Goal: Find contact information: Find contact information

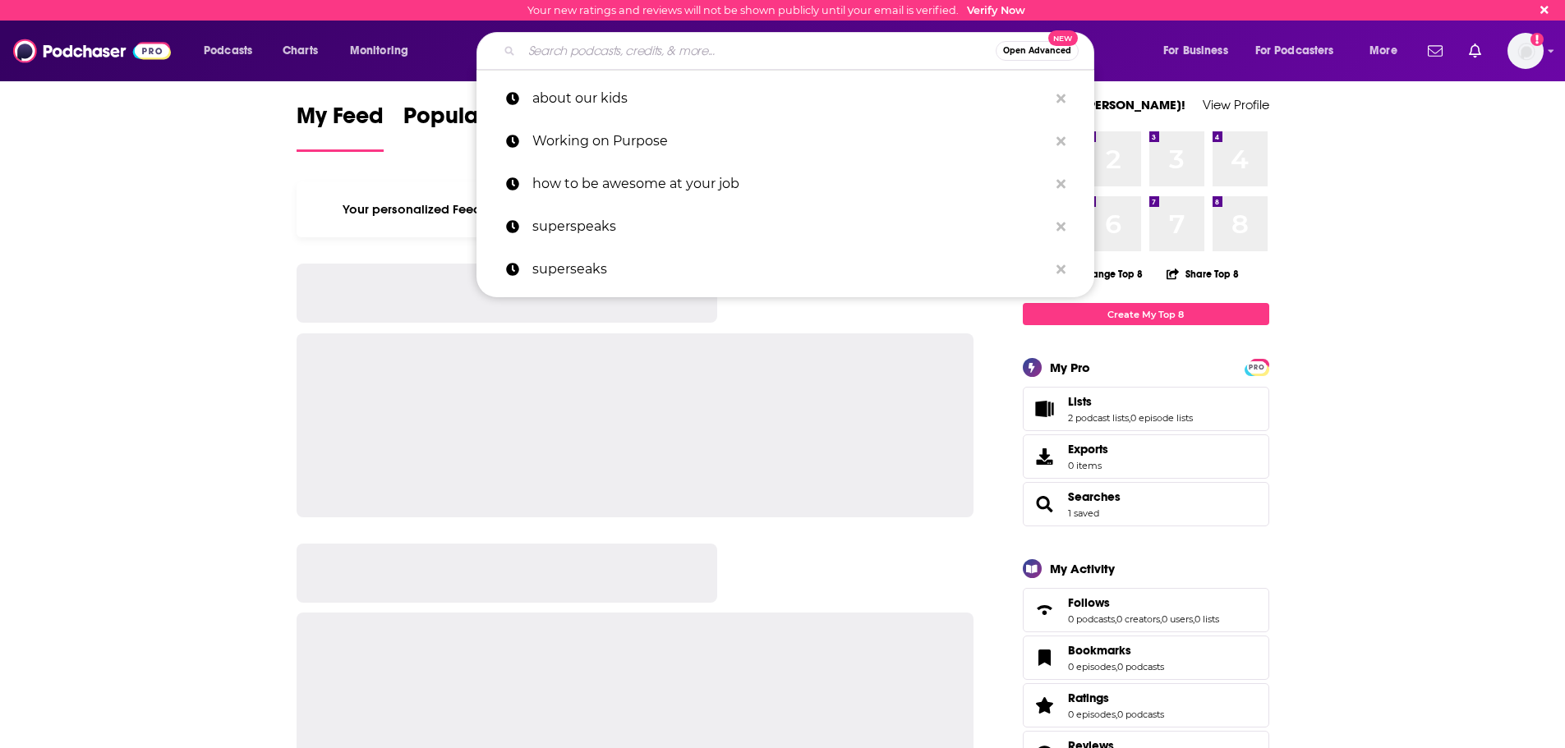
click at [576, 48] on input "Search podcasts, credits, & more..." at bounding box center [759, 51] width 474 height 26
paste input "Enhance Life with Music Podcast"
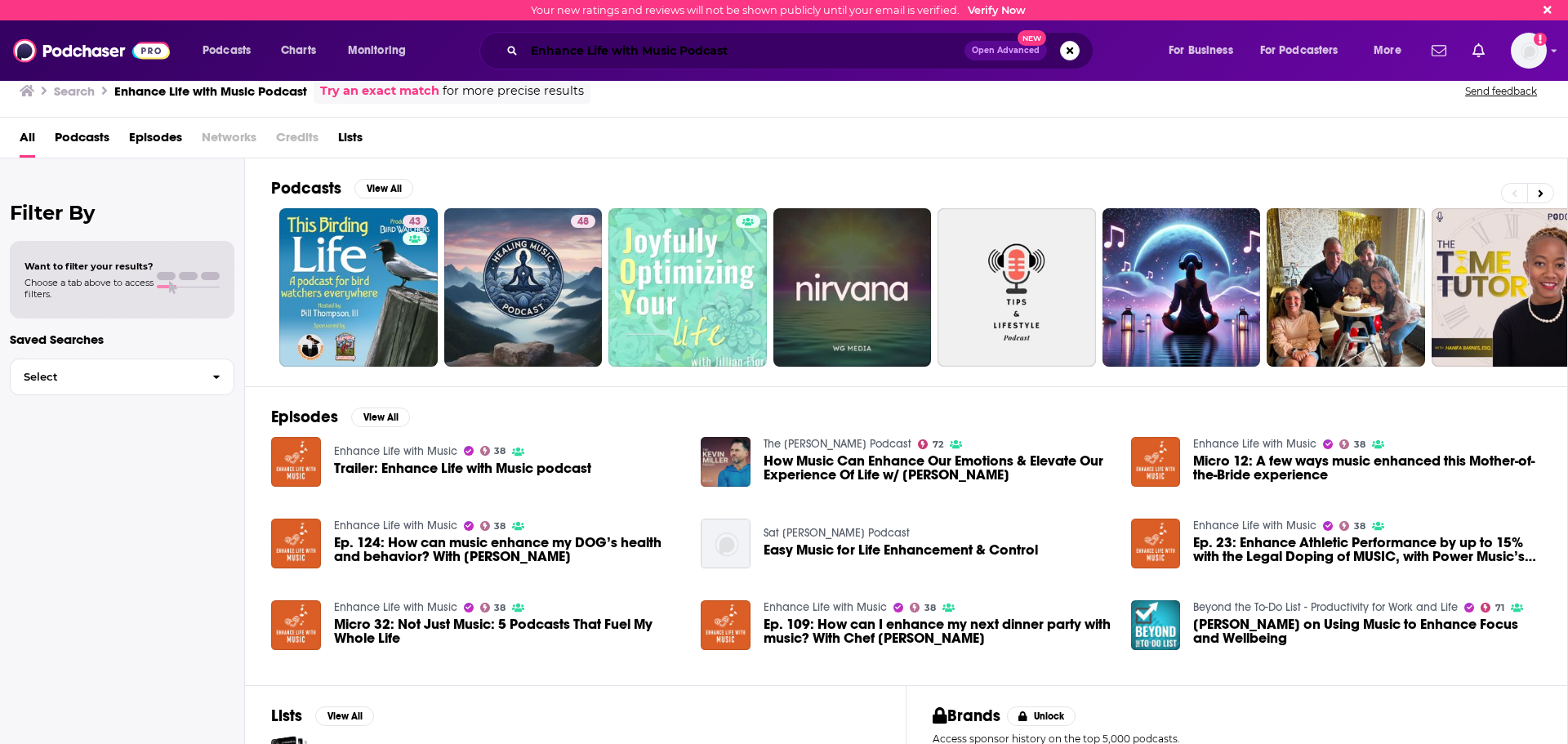
click at [763, 45] on input "Enhance Life with Music Podcast" at bounding box center [744, 51] width 440 height 26
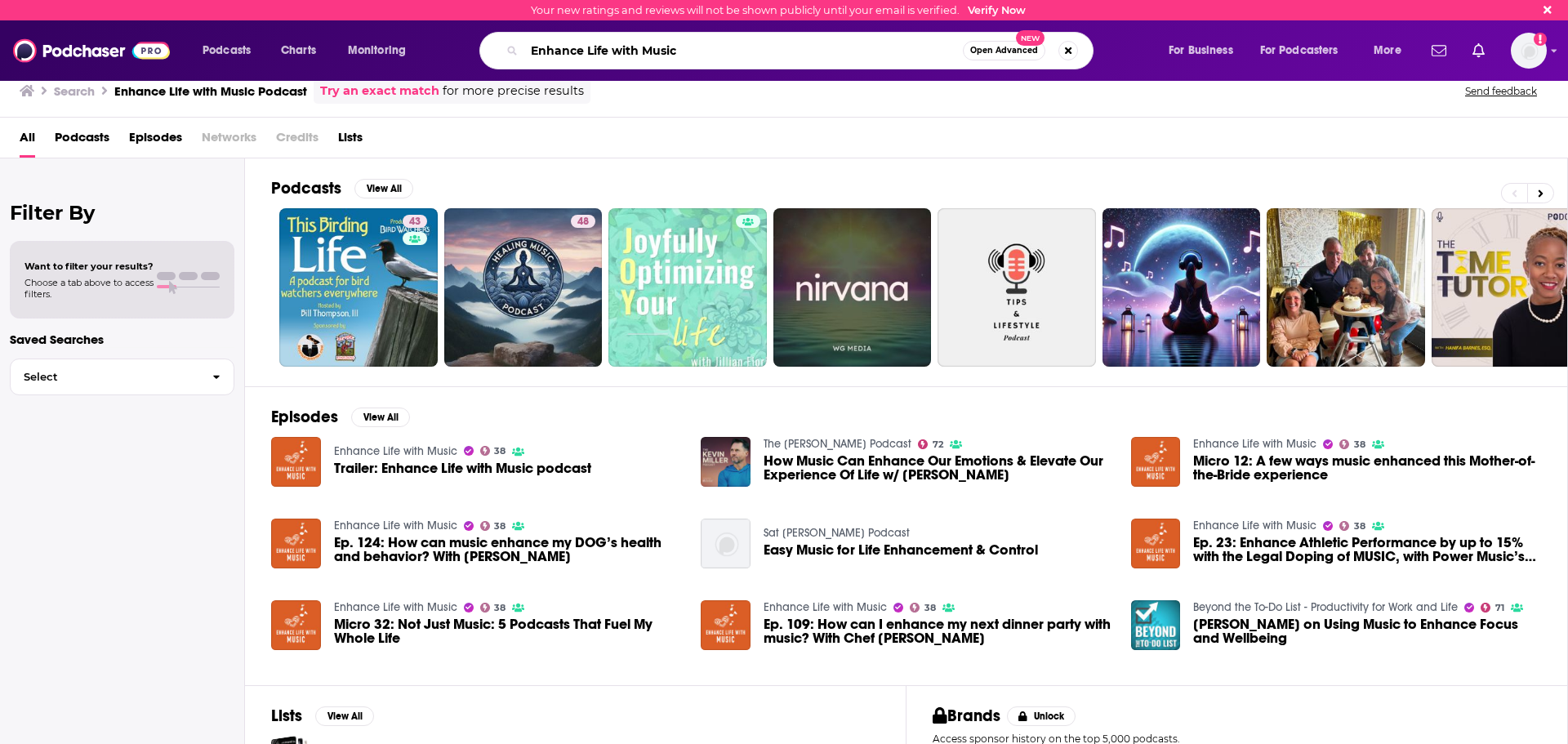
type input "Enhance Life with Music"
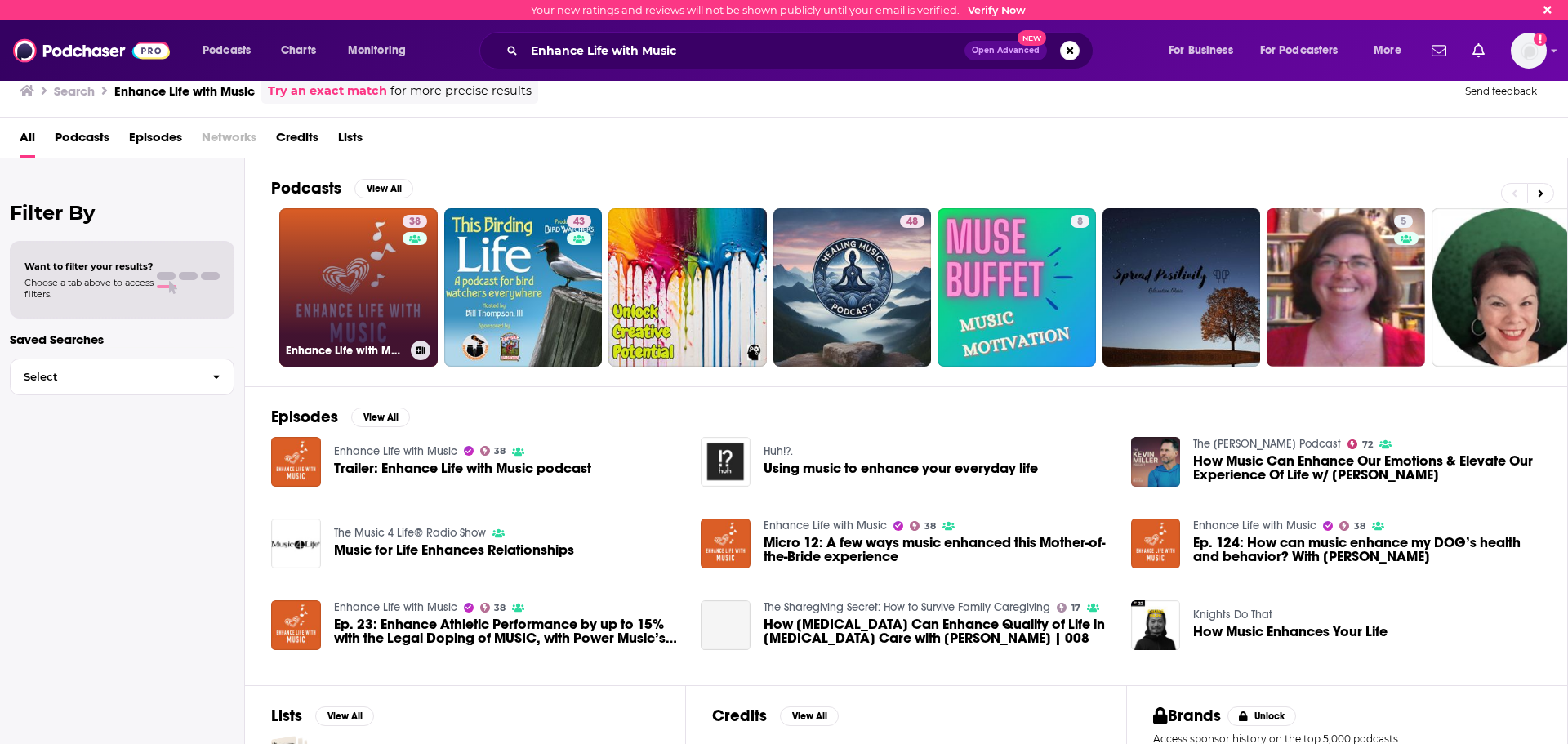
click at [317, 296] on link "38 Enhance Life with Music" at bounding box center [358, 286] width 158 height 158
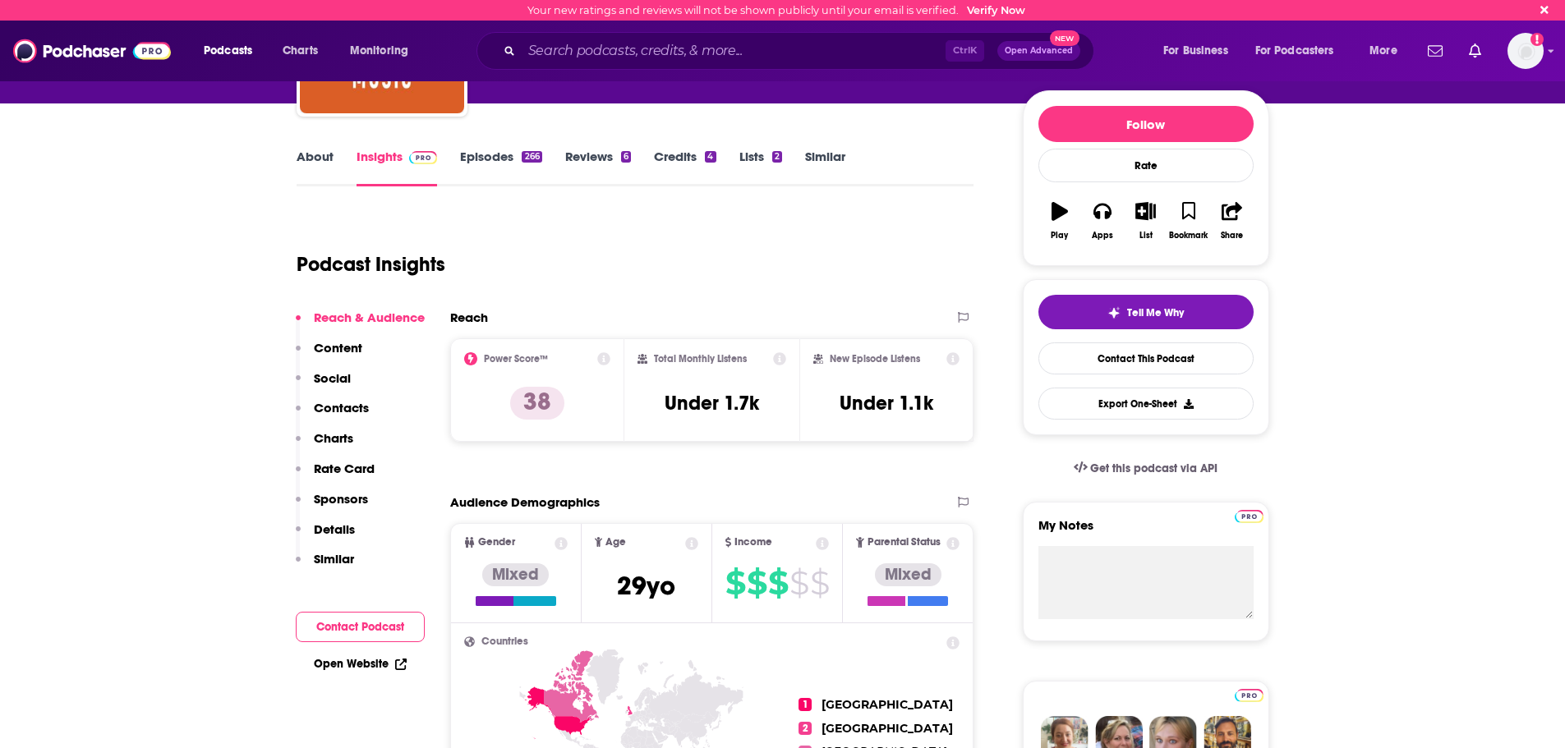
click at [360, 408] on p "Contacts" at bounding box center [341, 408] width 55 height 16
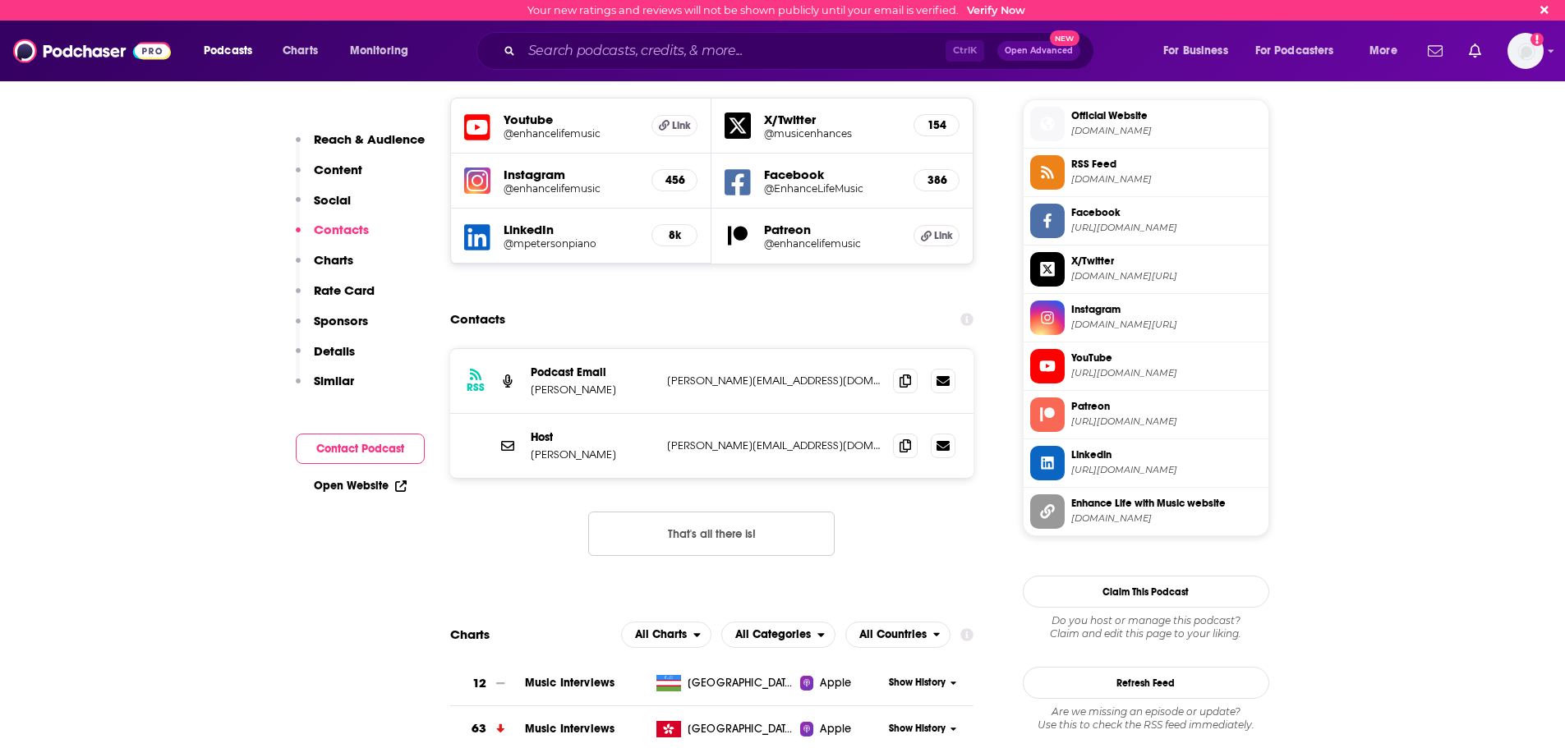
scroll to position [1464, 0]
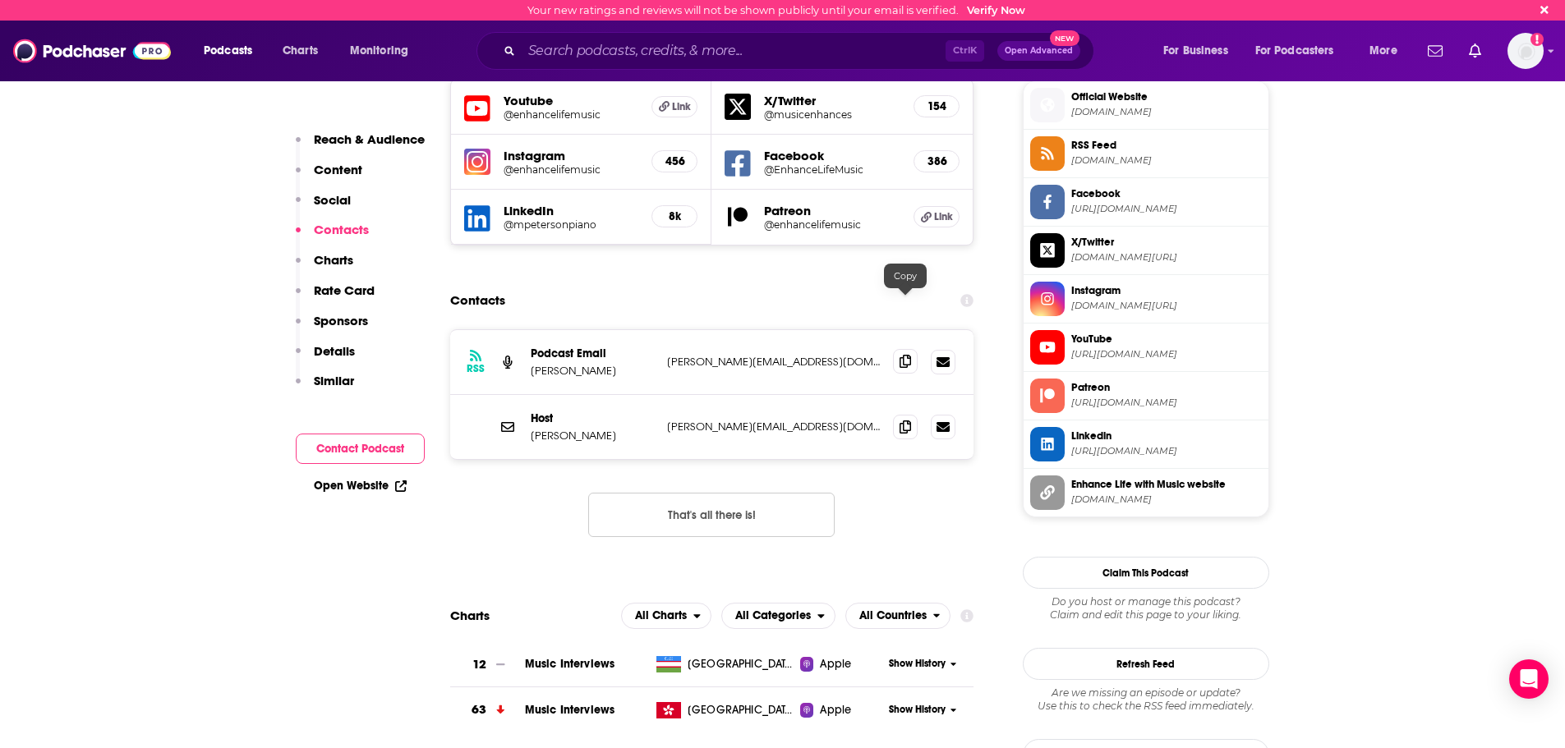
click at [902, 355] on icon at bounding box center [904, 361] width 11 height 13
click at [601, 63] on input "Search podcasts, credits, & more..." at bounding box center [734, 51] width 424 height 26
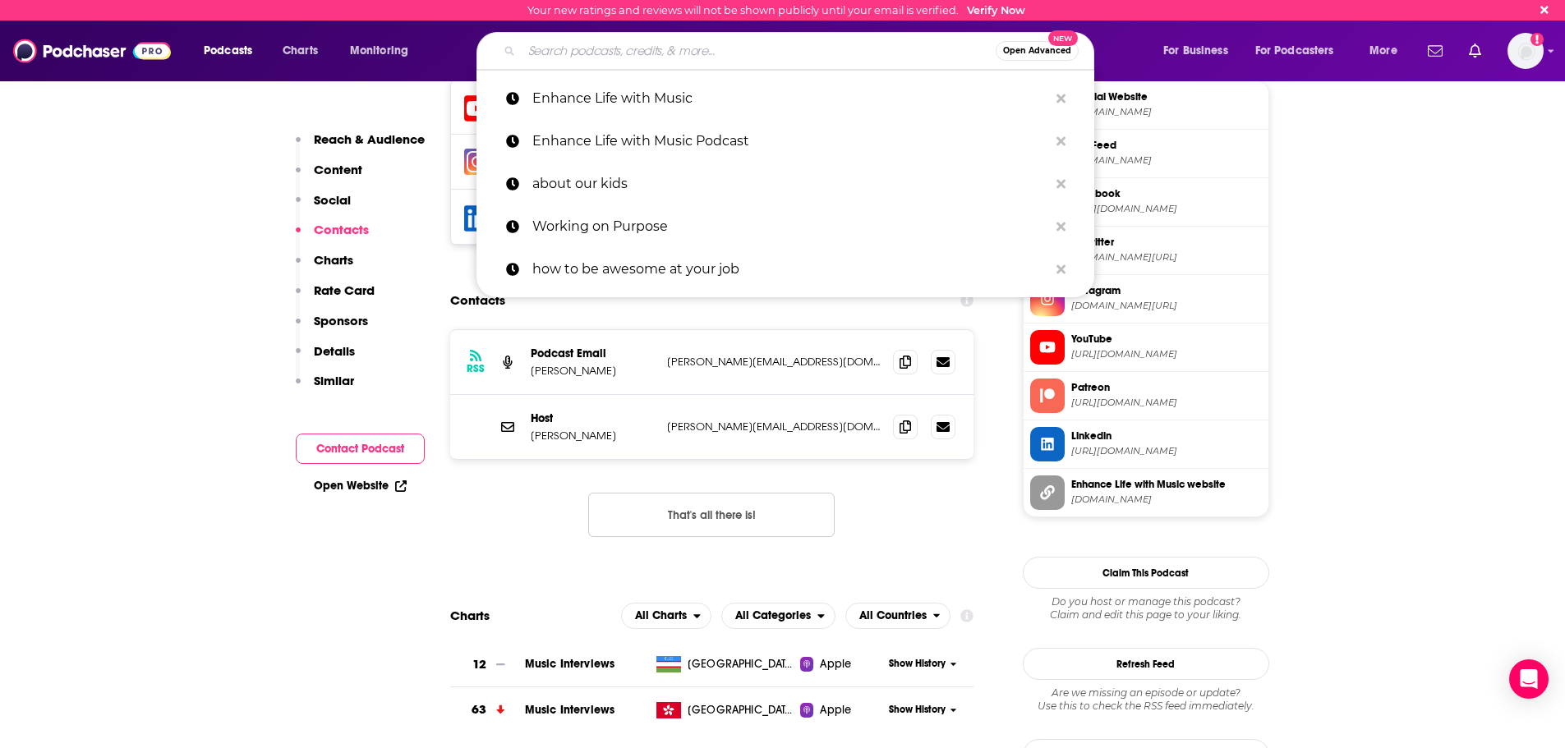
paste input "Songs on the Brain with [PERSON_NAME]"
type input "Songs on the Brain with [PERSON_NAME]"
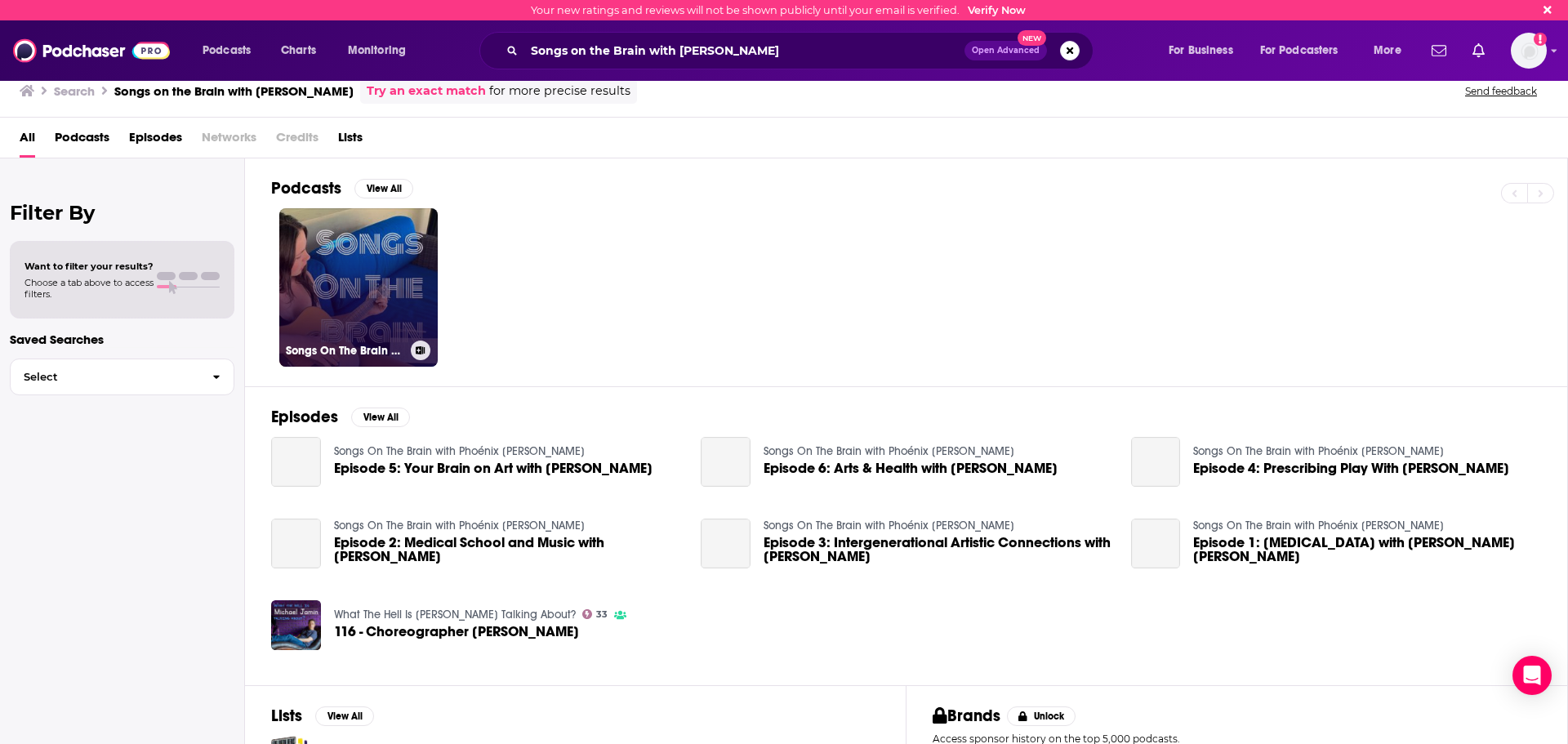
click at [417, 254] on link "Songs On The Brain with Phoénix [PERSON_NAME]" at bounding box center [358, 286] width 158 height 158
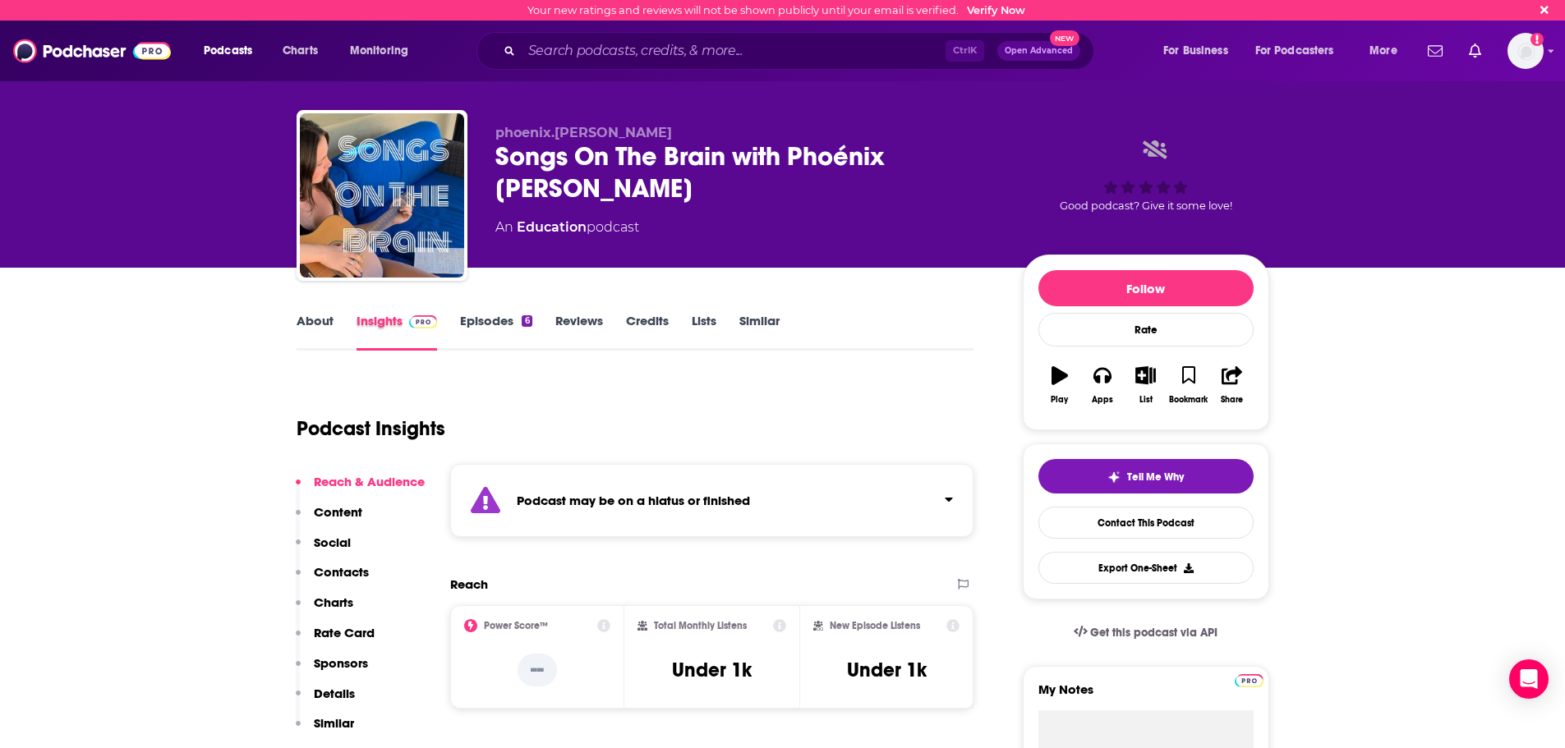
click at [448, 320] on div "Insights" at bounding box center [408, 332] width 104 height 38
click at [487, 324] on link "Episodes 6" at bounding box center [495, 332] width 71 height 38
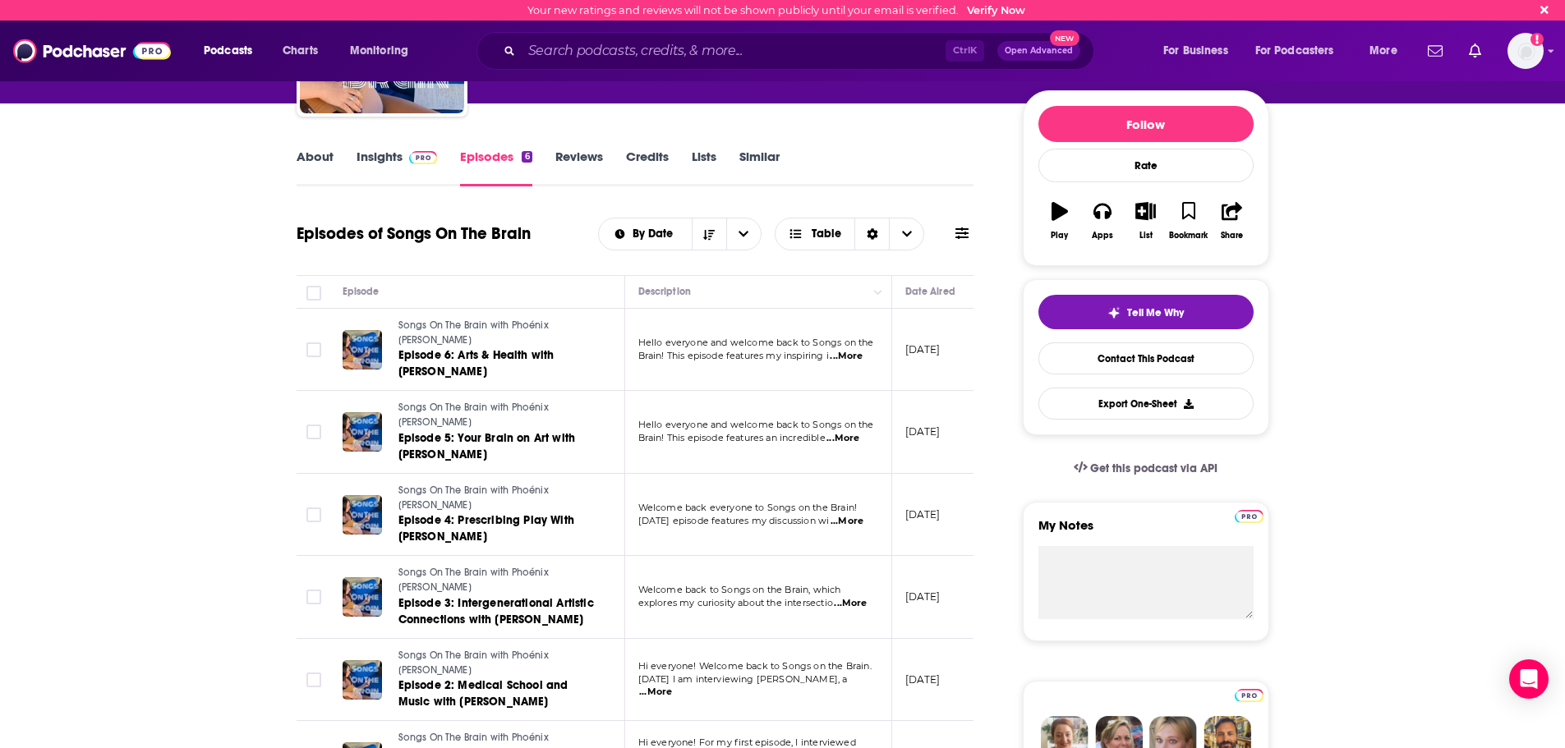
scroll to position [0, 145]
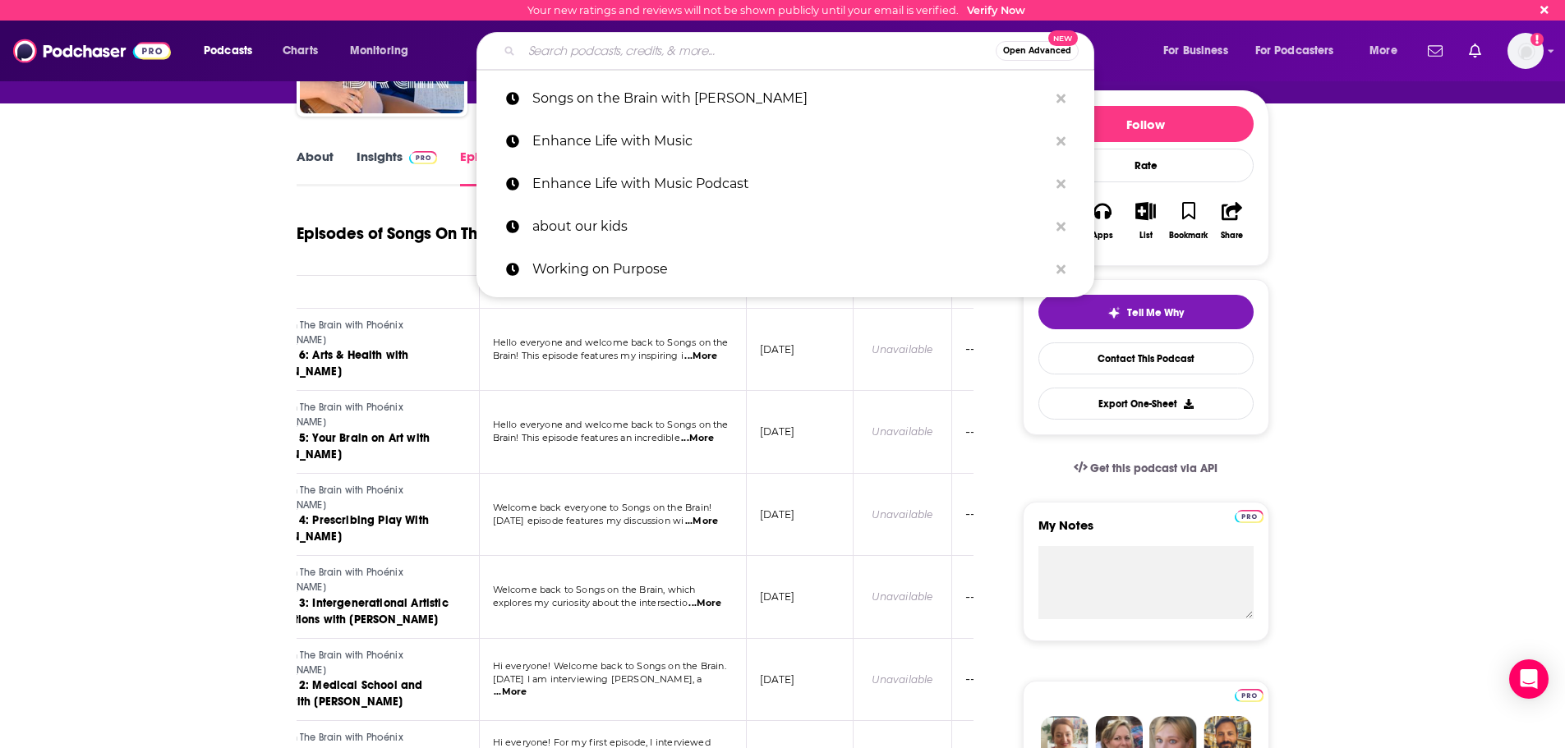
click at [644, 53] on input "Search podcasts, credits, & more..." at bounding box center [759, 51] width 474 height 26
paste input "Reading for Well-Being Podcast"
type input "Reading for Well-Being Podcast"
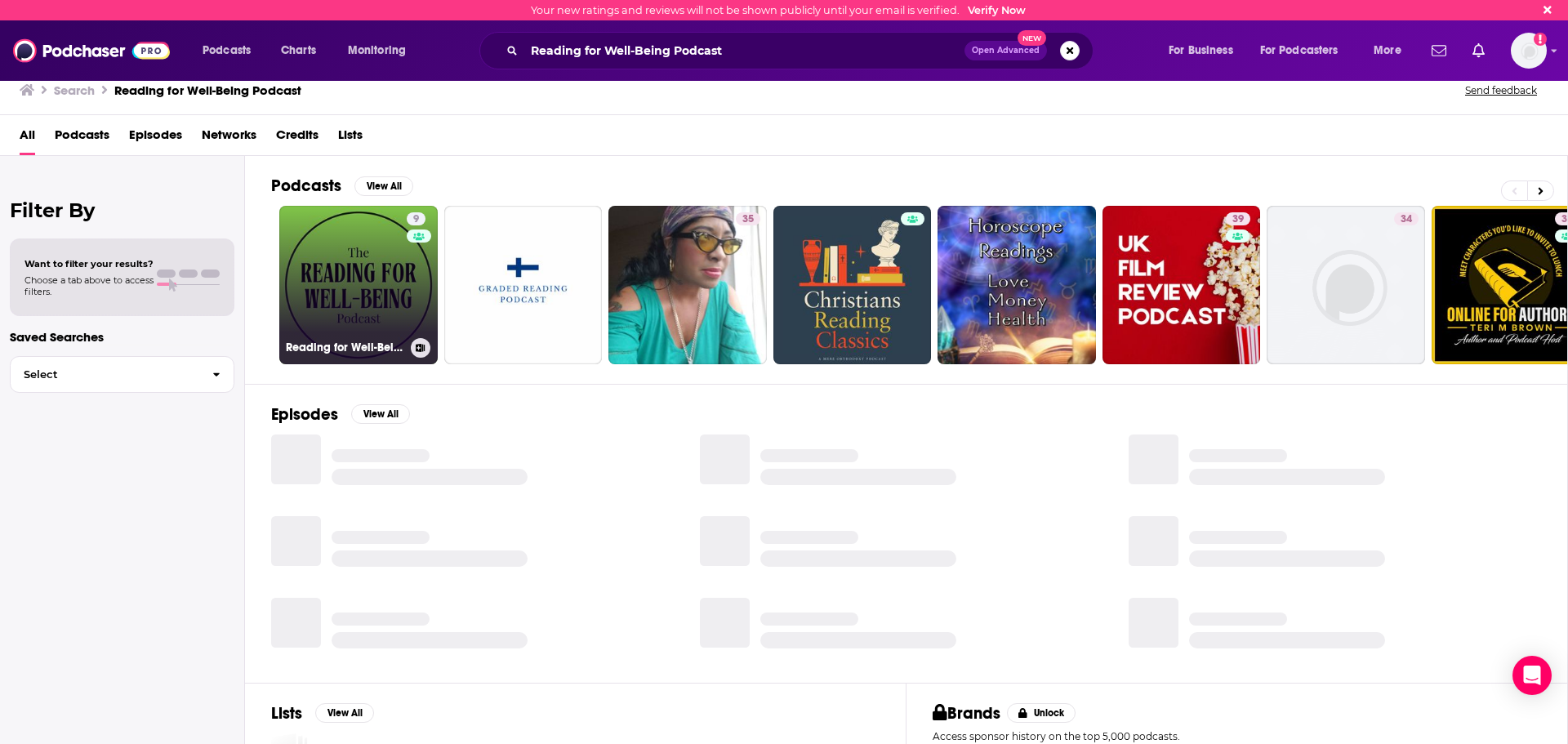
click at [351, 285] on link "9 Reading for Well-Being Podcast" at bounding box center [358, 284] width 158 height 158
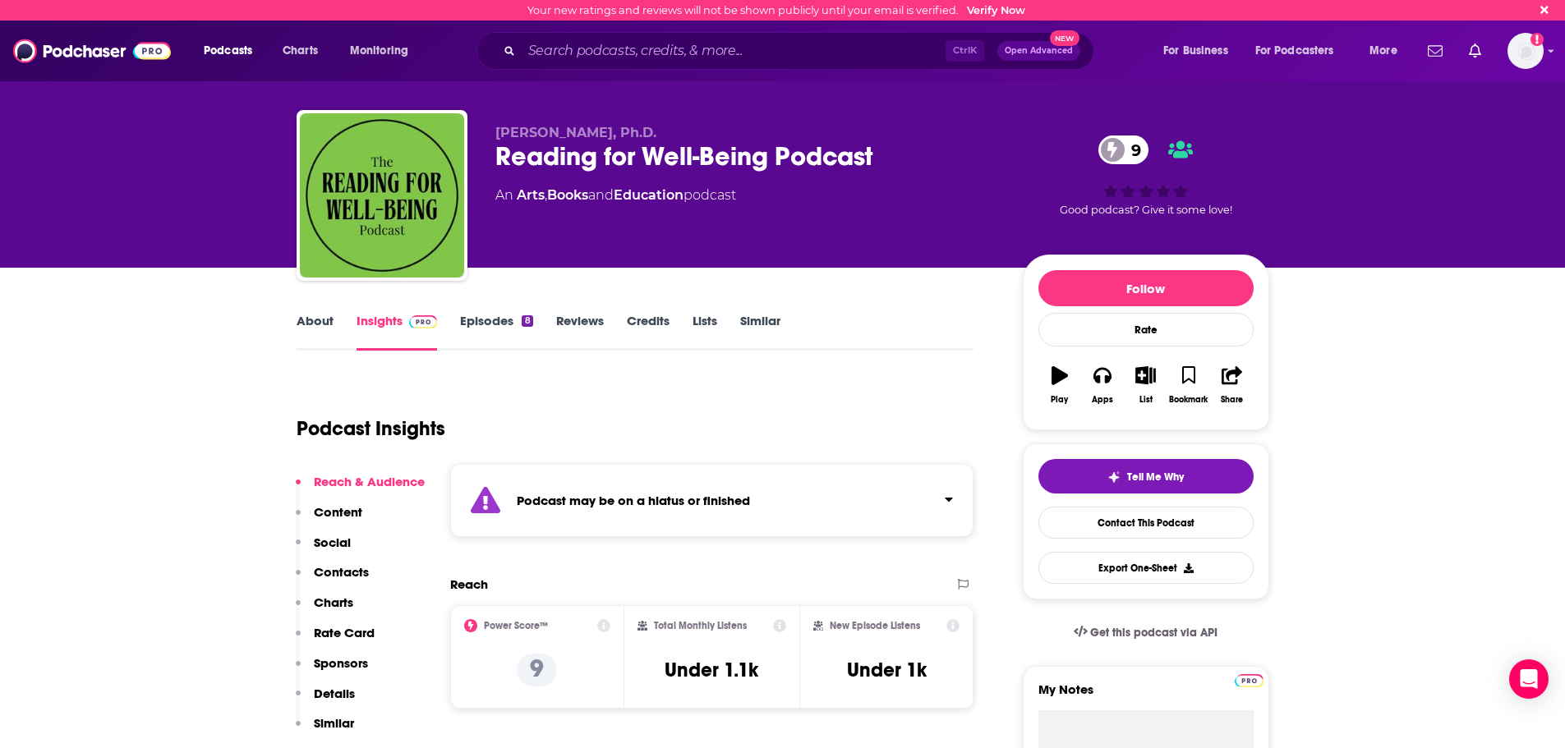
click at [487, 338] on link "Episodes 8" at bounding box center [496, 332] width 72 height 38
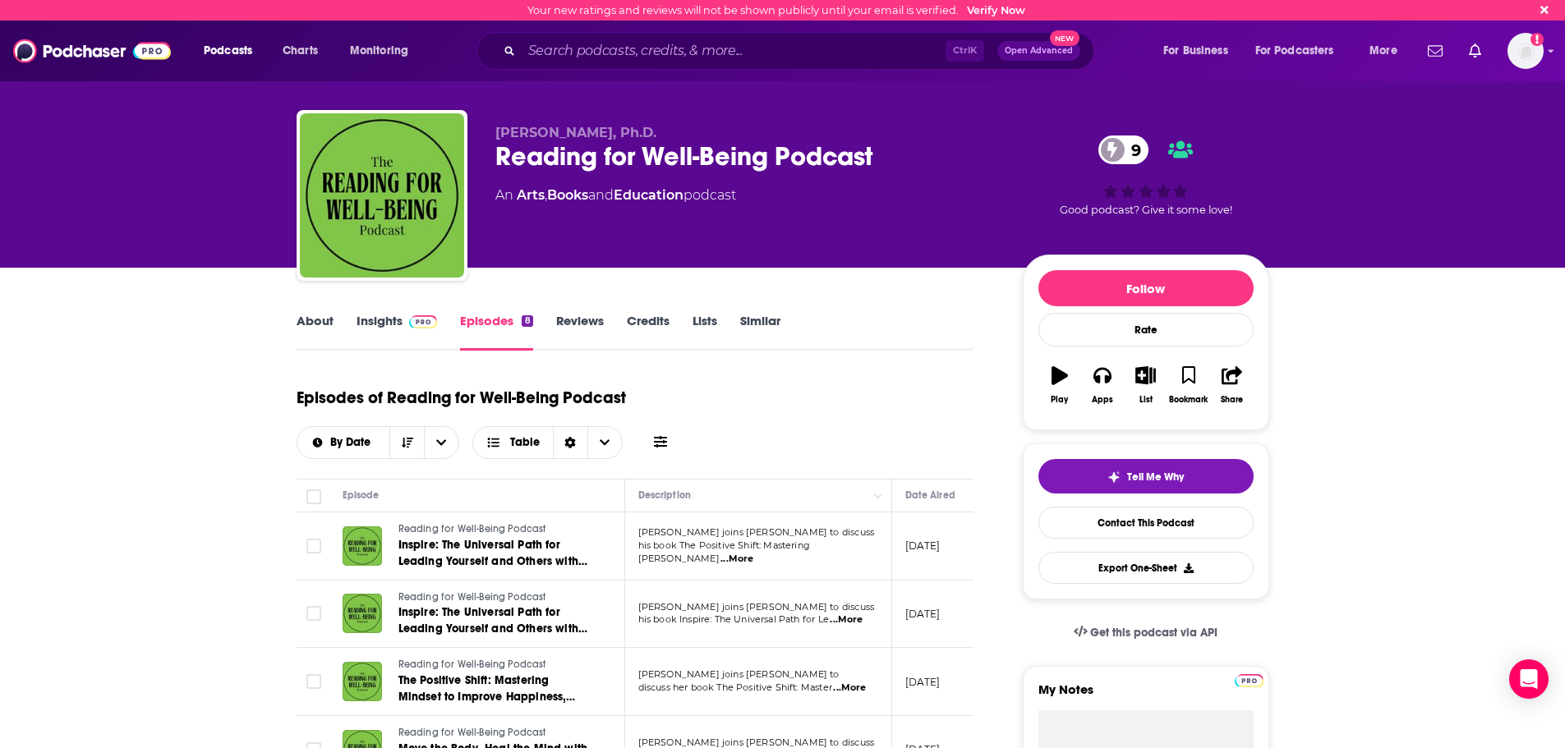
click at [384, 329] on link "Insights" at bounding box center [396, 332] width 81 height 38
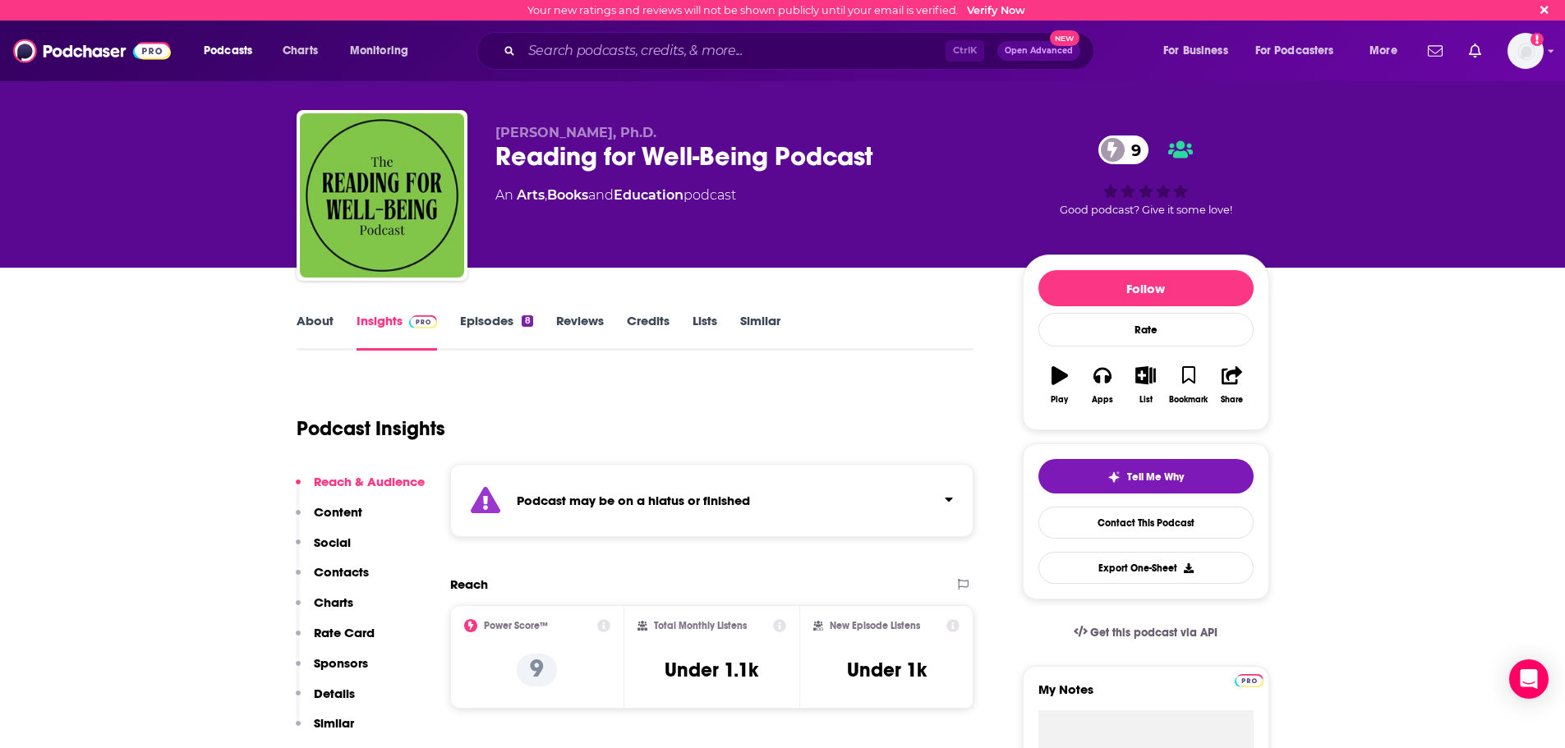
click at [505, 326] on link "Episodes 8" at bounding box center [496, 332] width 72 height 38
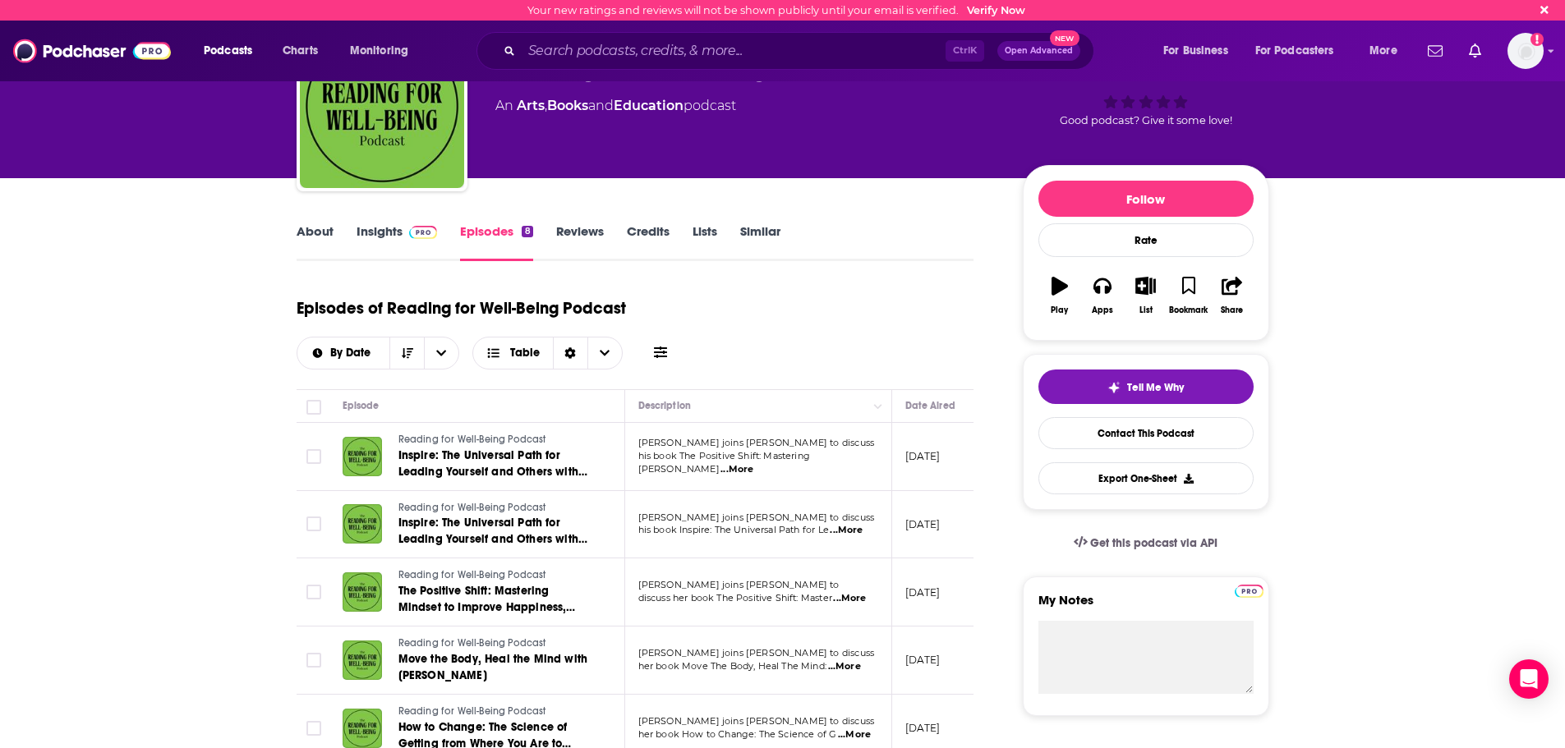
scroll to position [82, 0]
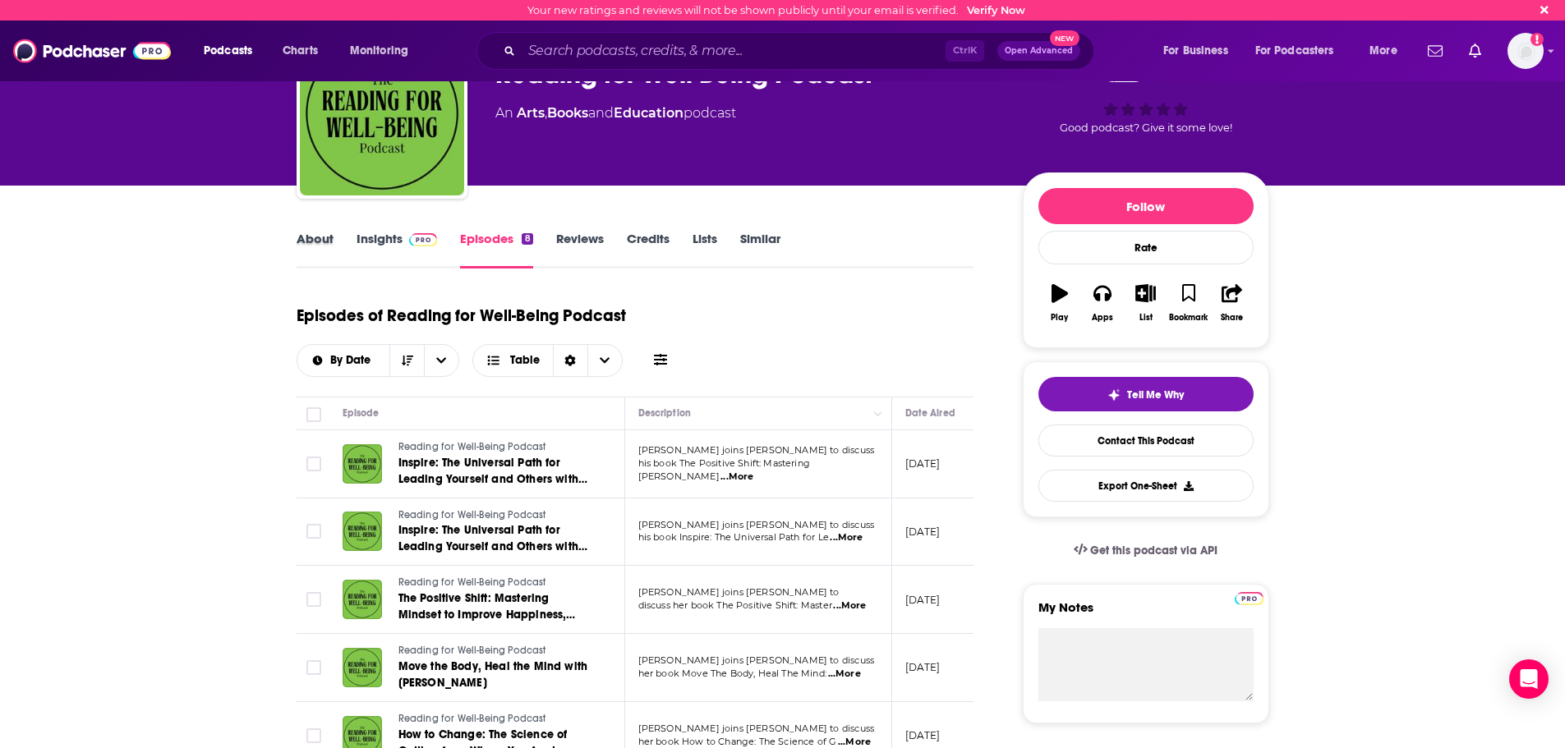
click at [352, 247] on div "About" at bounding box center [326, 250] width 60 height 38
click at [370, 244] on link "Insights" at bounding box center [396, 250] width 81 height 38
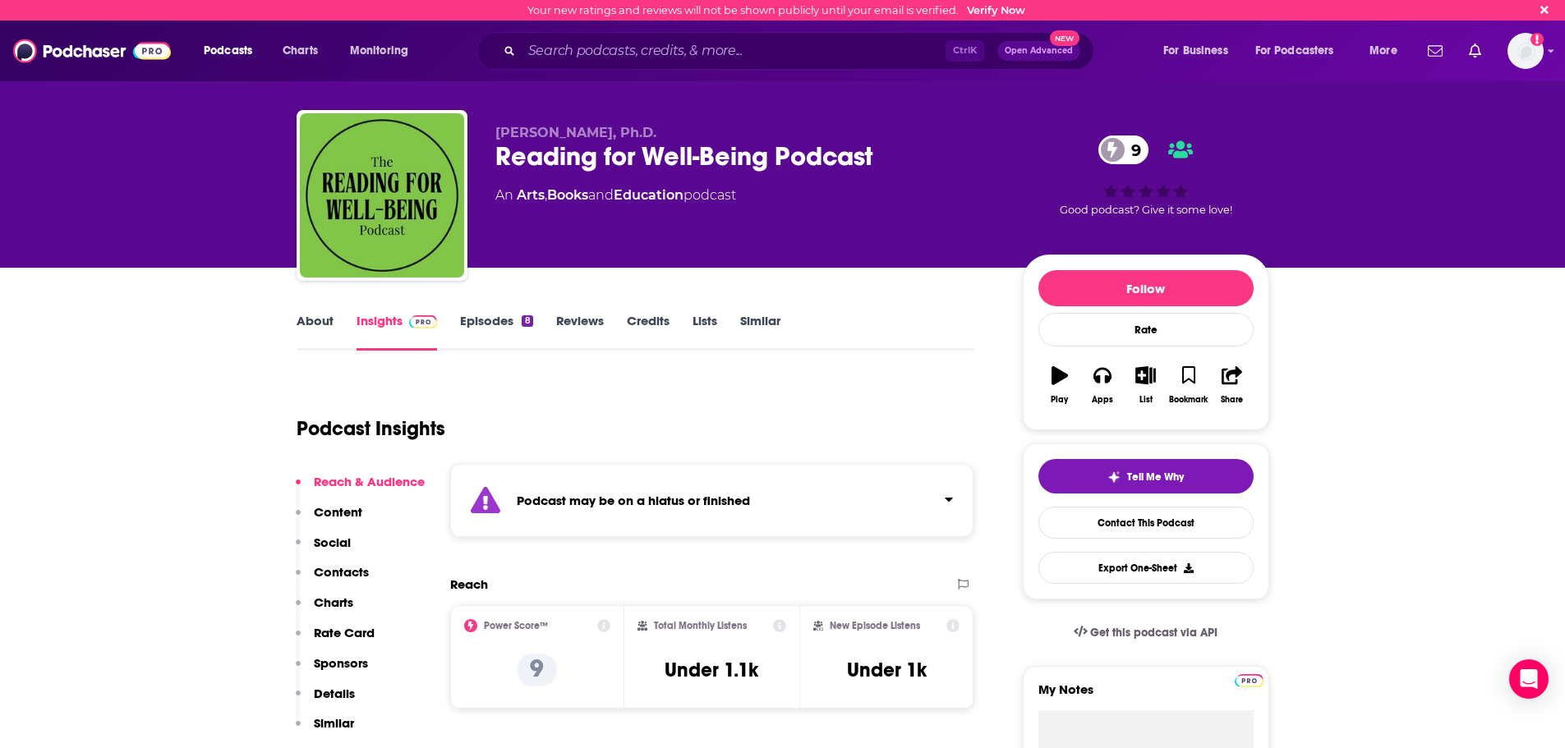
click at [336, 572] on p "Contacts" at bounding box center [341, 572] width 55 height 16
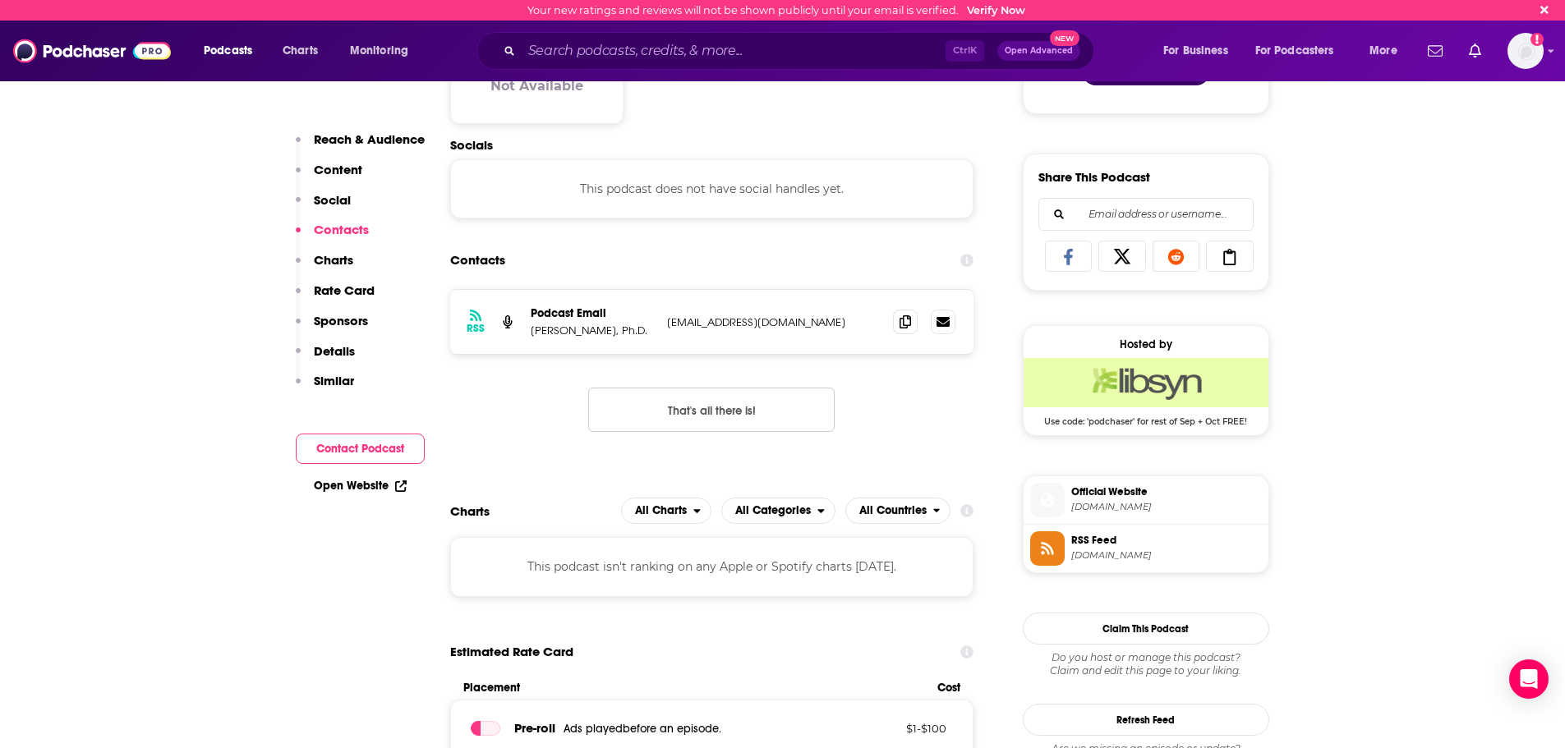
scroll to position [954, 0]
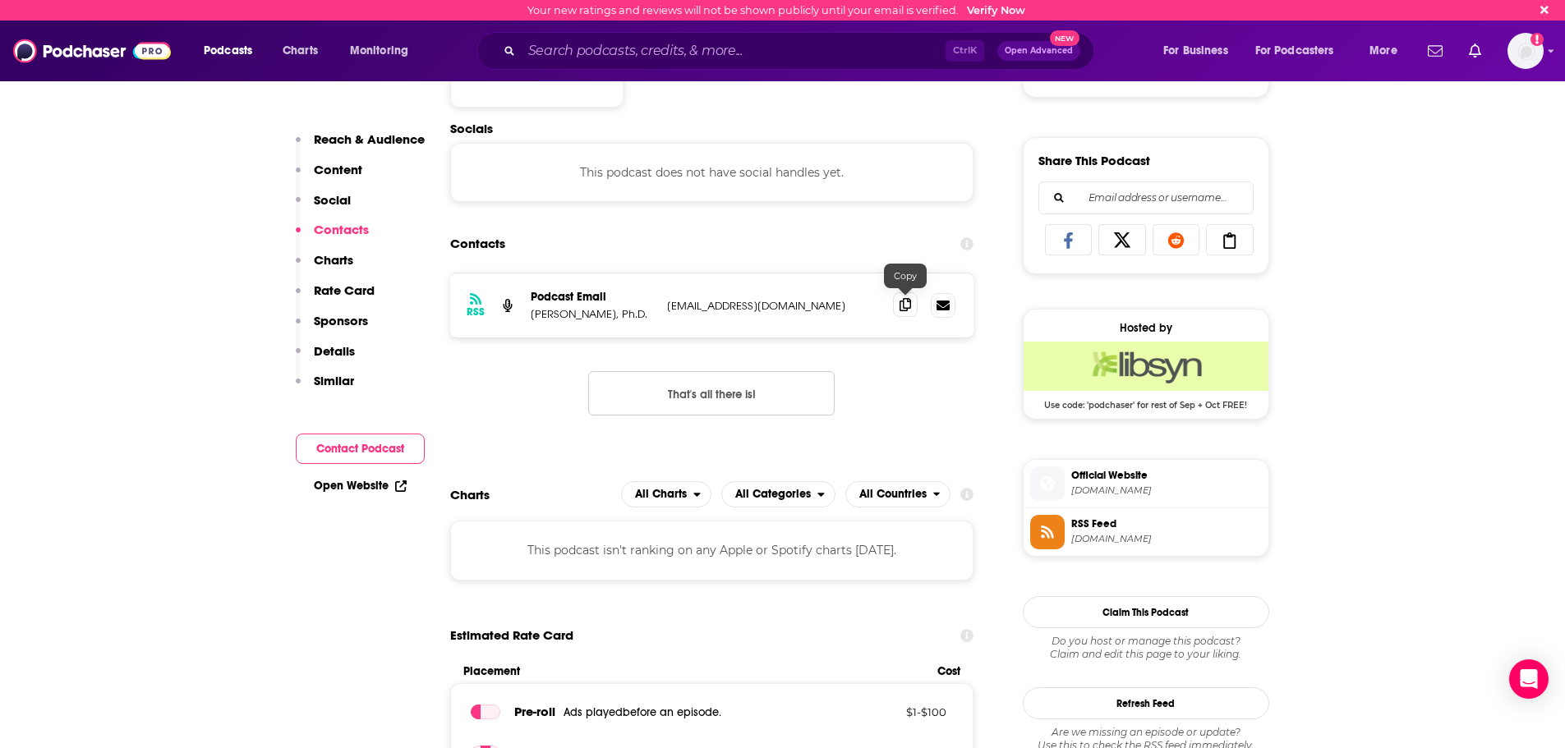
click at [899, 310] on span at bounding box center [905, 304] width 25 height 25
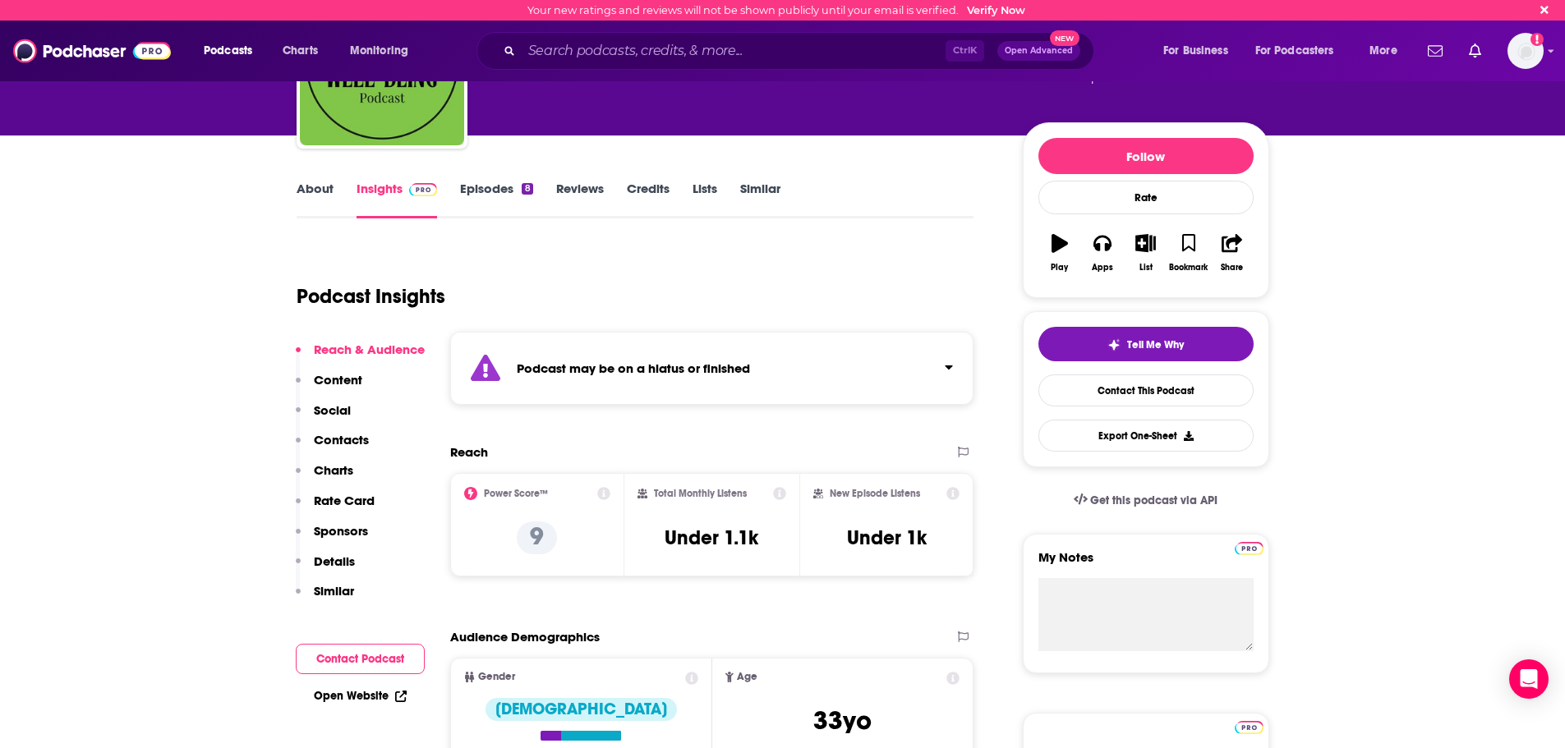
scroll to position [0, 0]
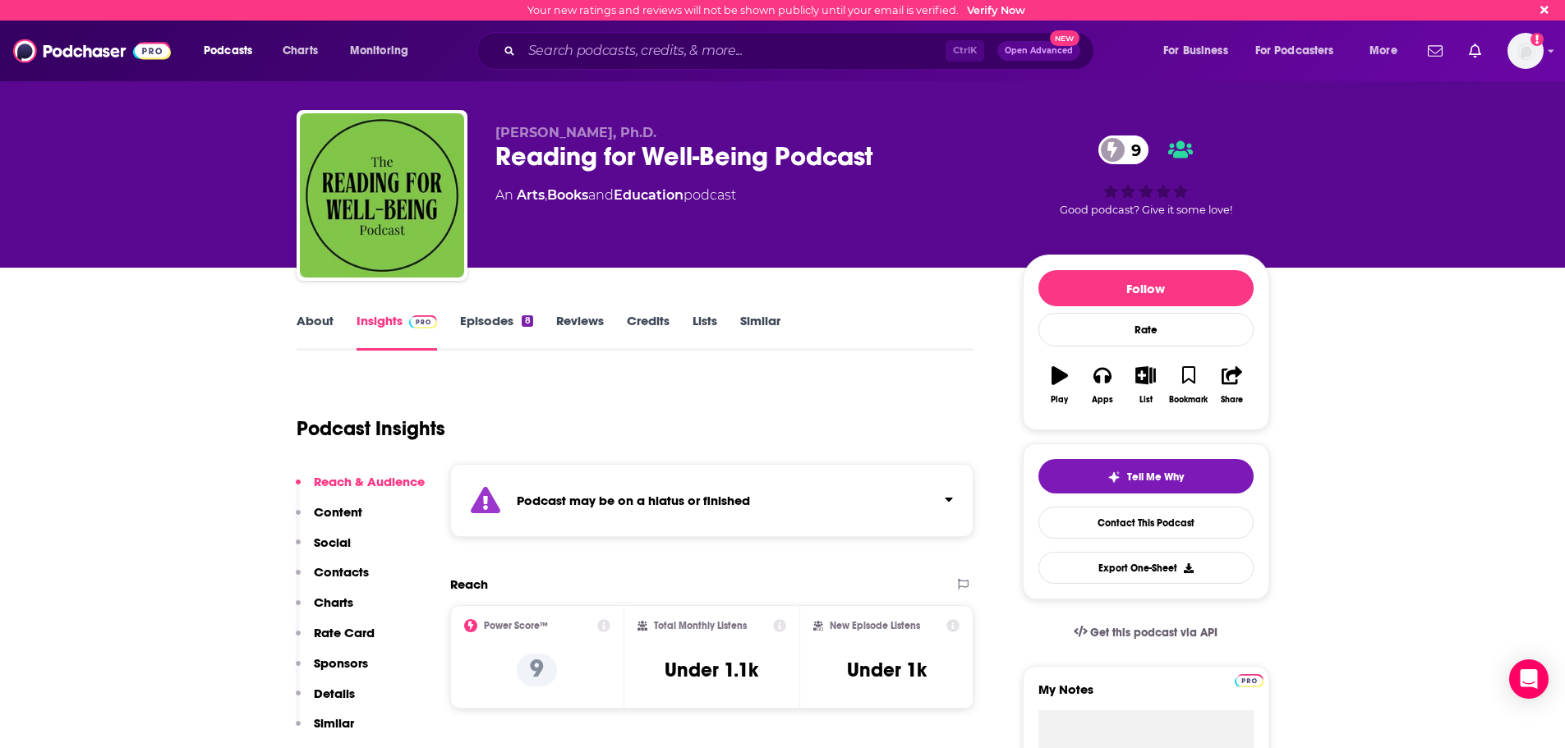
click at [314, 320] on link "About" at bounding box center [314, 332] width 37 height 38
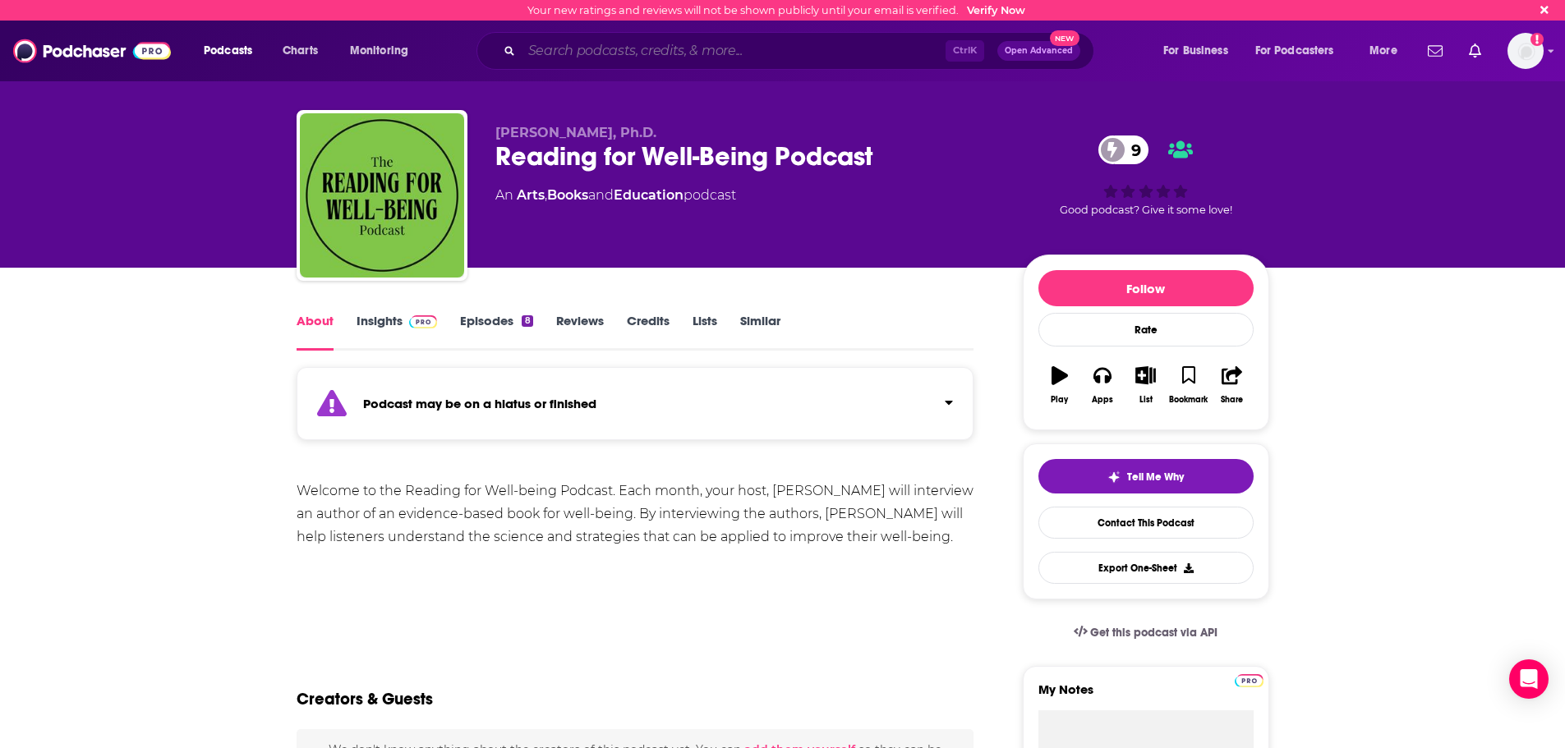
click at [634, 53] on input "Search podcasts, credits, & more..." at bounding box center [734, 51] width 424 height 26
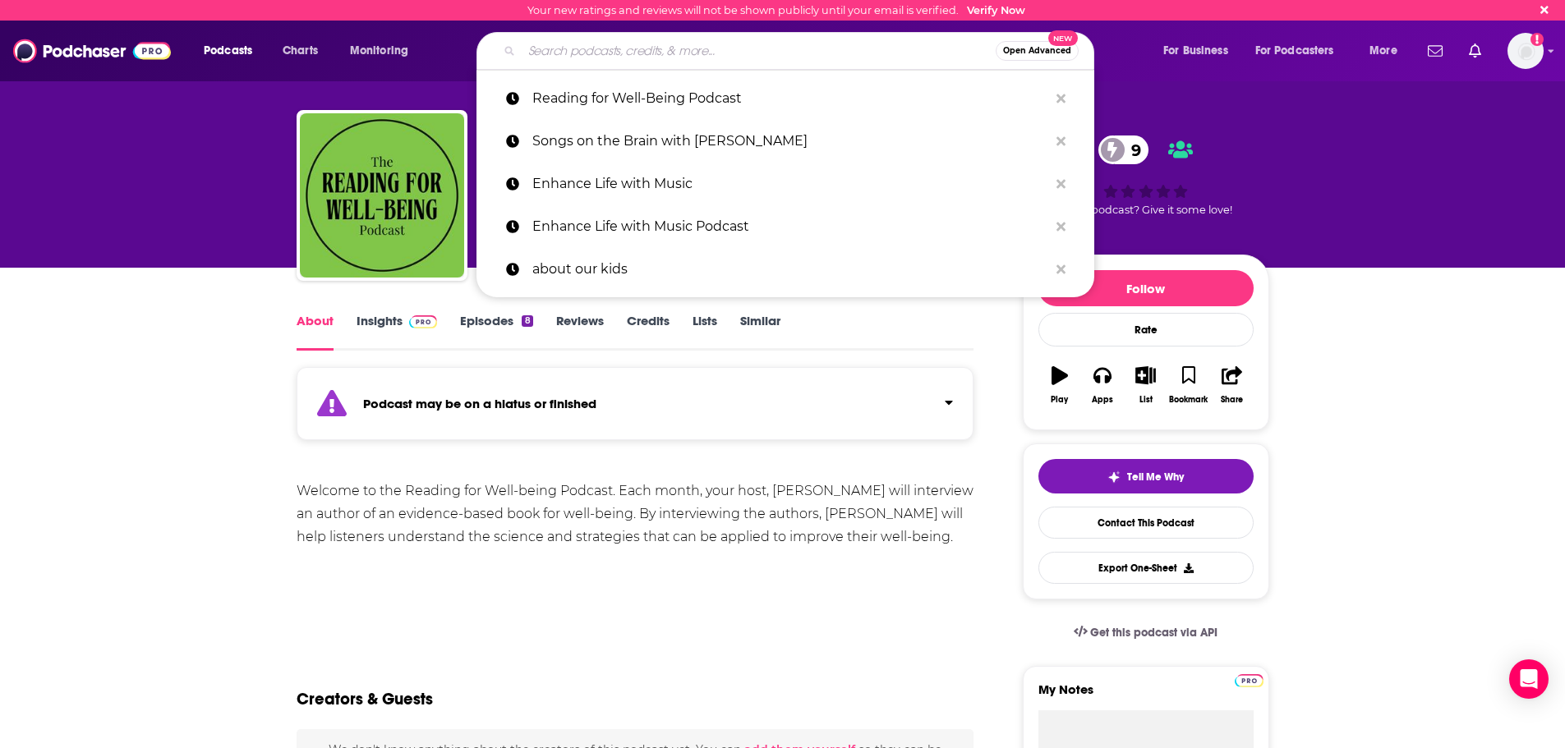
paste input "Learning Through Experience"
type input "Learning Through Experience"
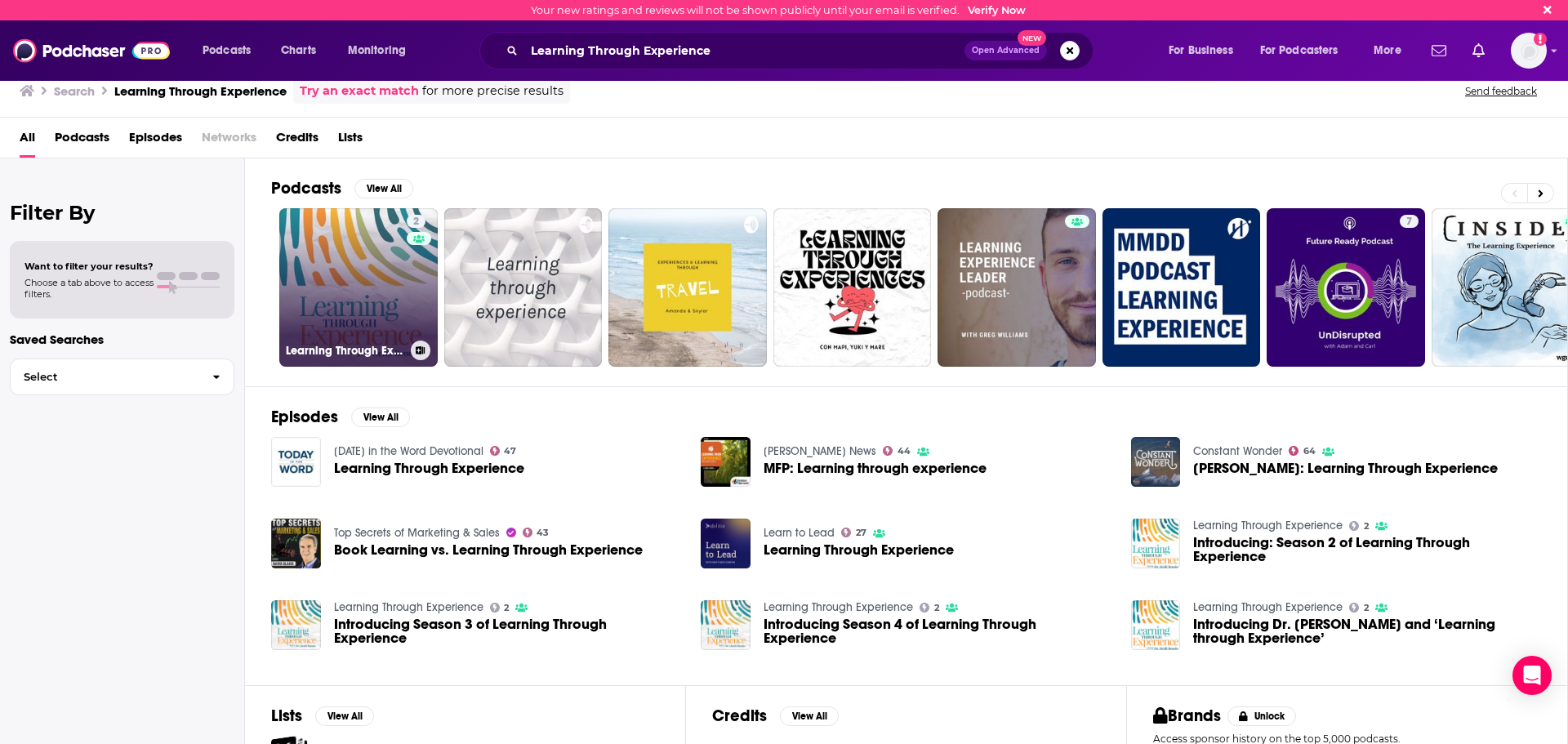
click at [412, 272] on div "2" at bounding box center [419, 278] width 25 height 125
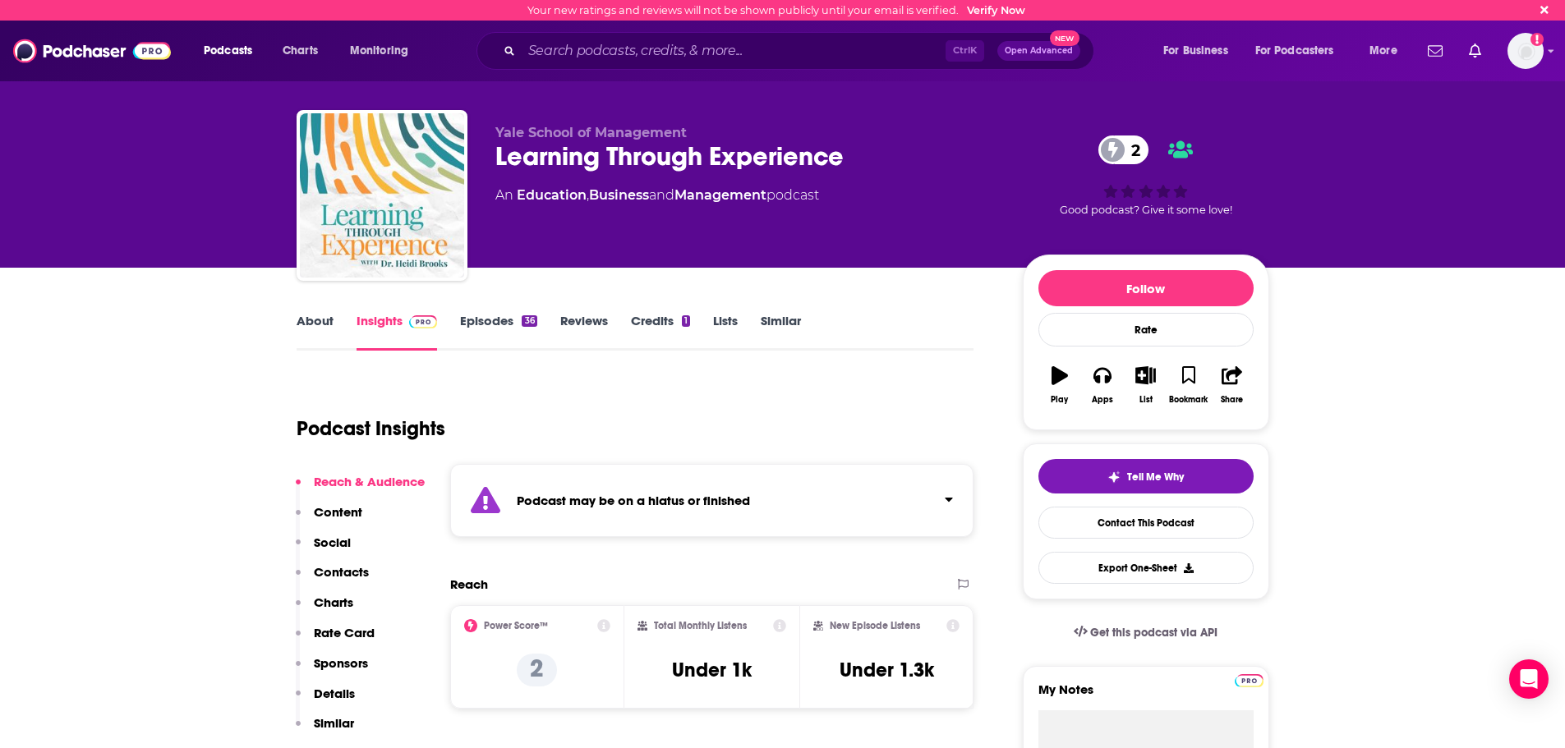
click at [516, 334] on link "Episodes 36" at bounding box center [498, 332] width 76 height 38
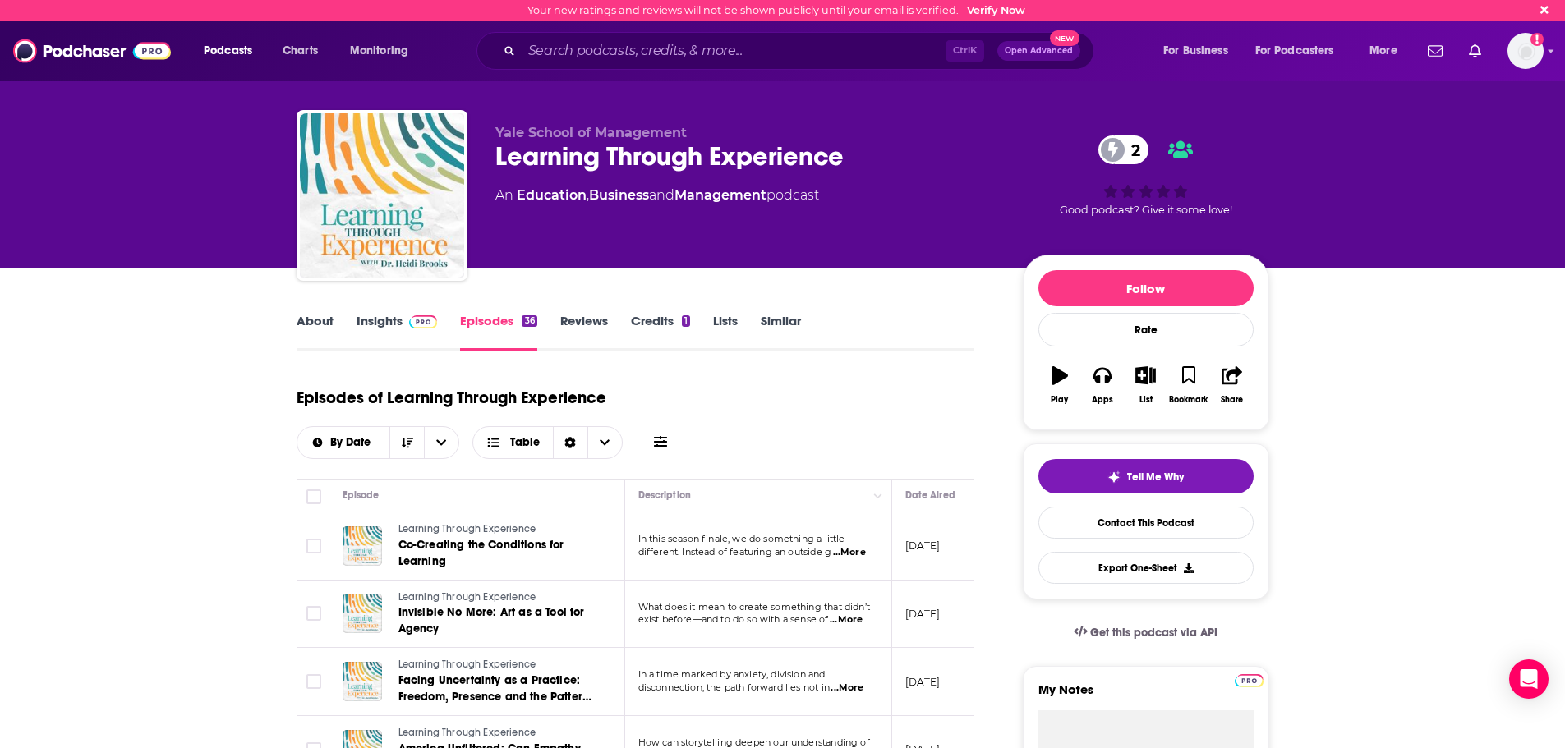
click at [388, 327] on link "Insights" at bounding box center [396, 332] width 81 height 38
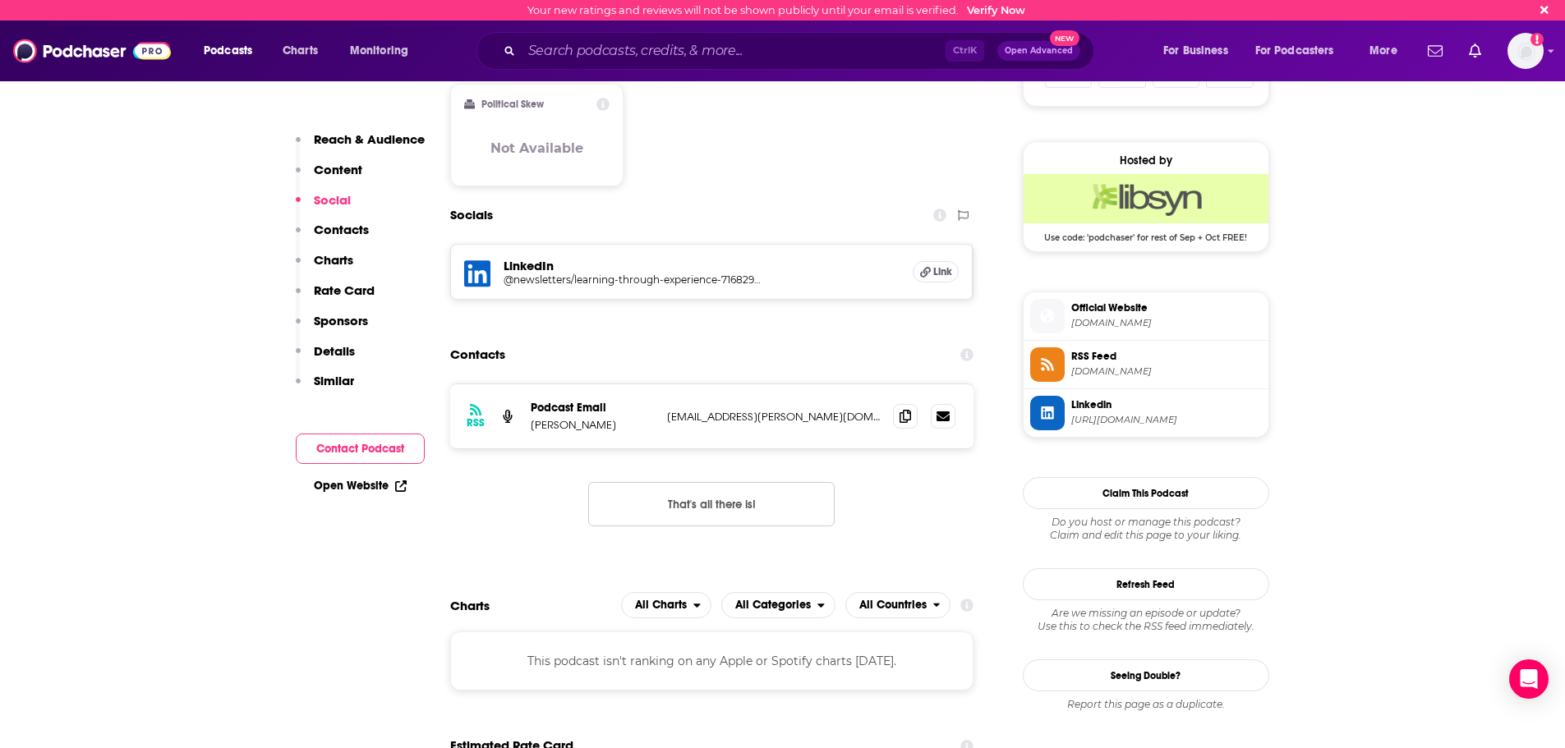
scroll to position [1150, 0]
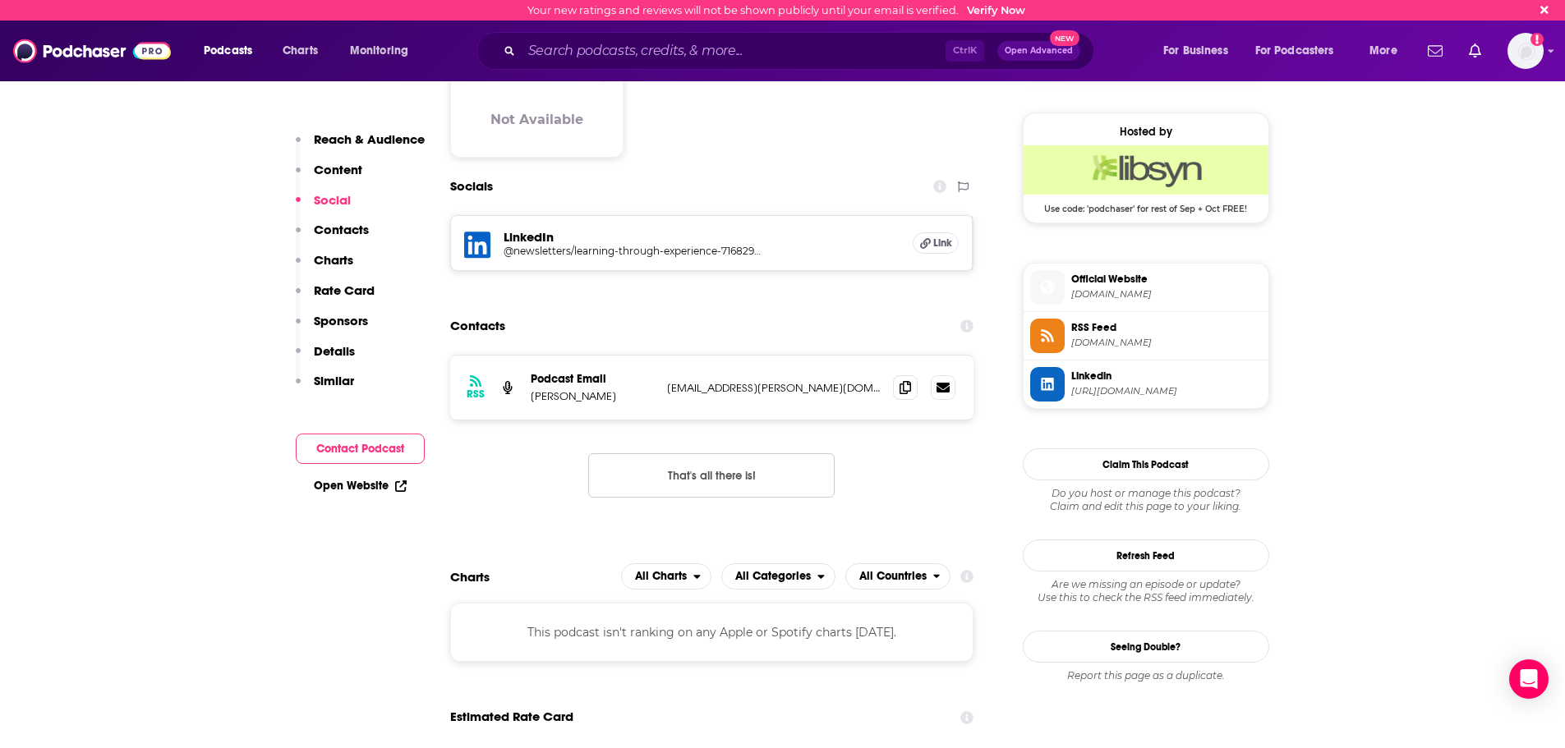
click at [764, 488] on button "That's all there is!" at bounding box center [711, 475] width 246 height 44
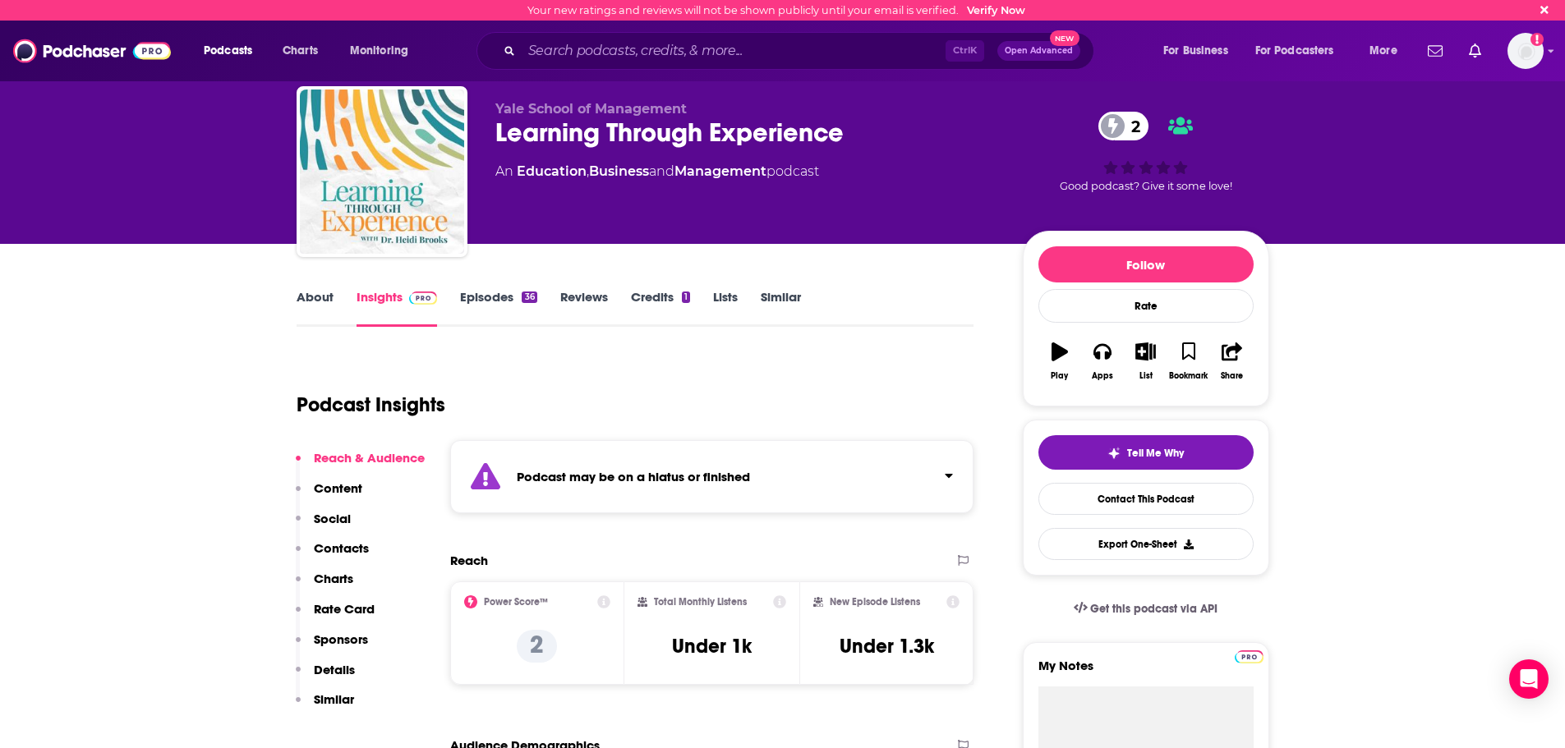
scroll to position [0, 0]
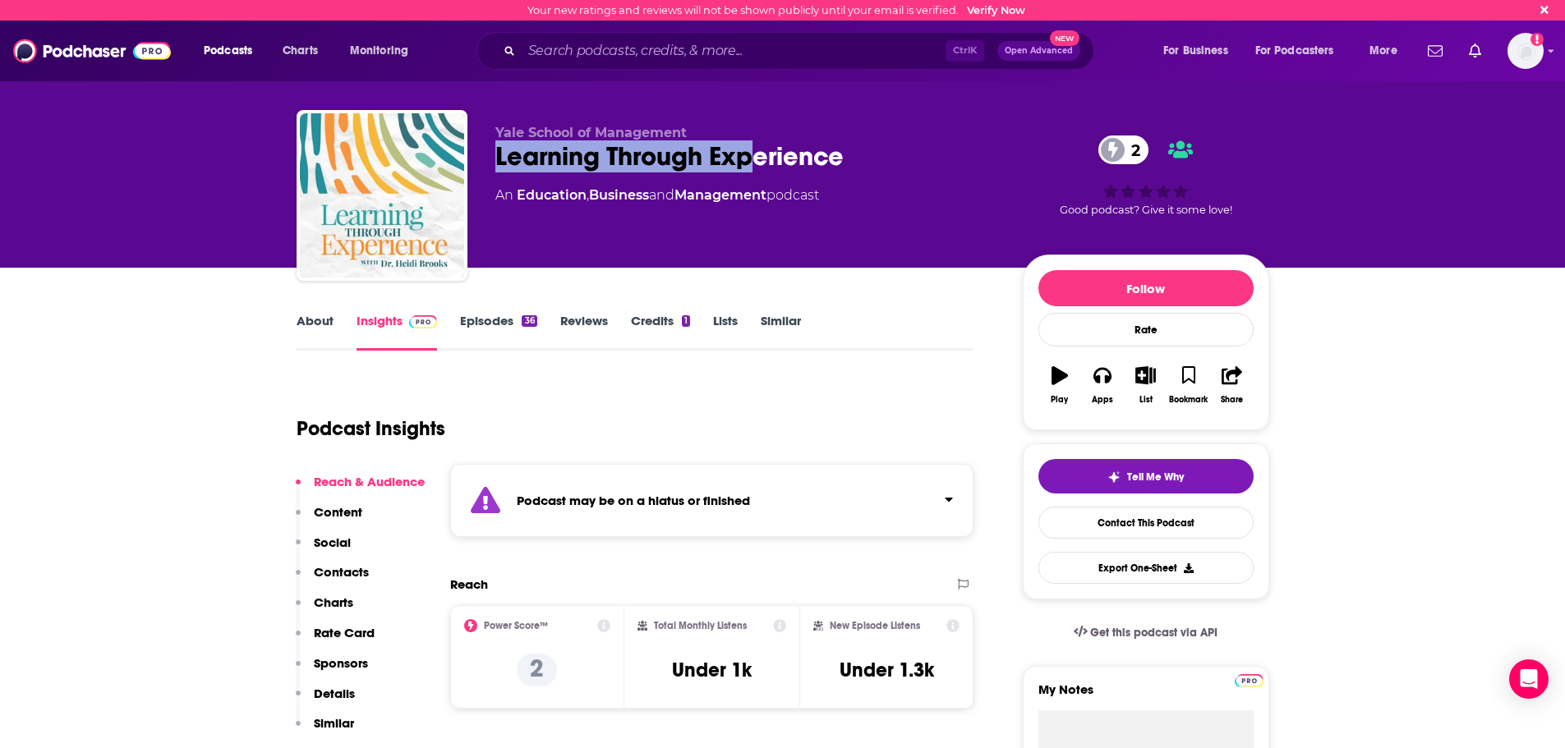
drag, startPoint x: 494, startPoint y: 159, endPoint x: 751, endPoint y: 165, distance: 256.3
click at [751, 165] on div "Learning Through Experience 2" at bounding box center [745, 156] width 501 height 32
click at [304, 320] on link "About" at bounding box center [314, 332] width 37 height 38
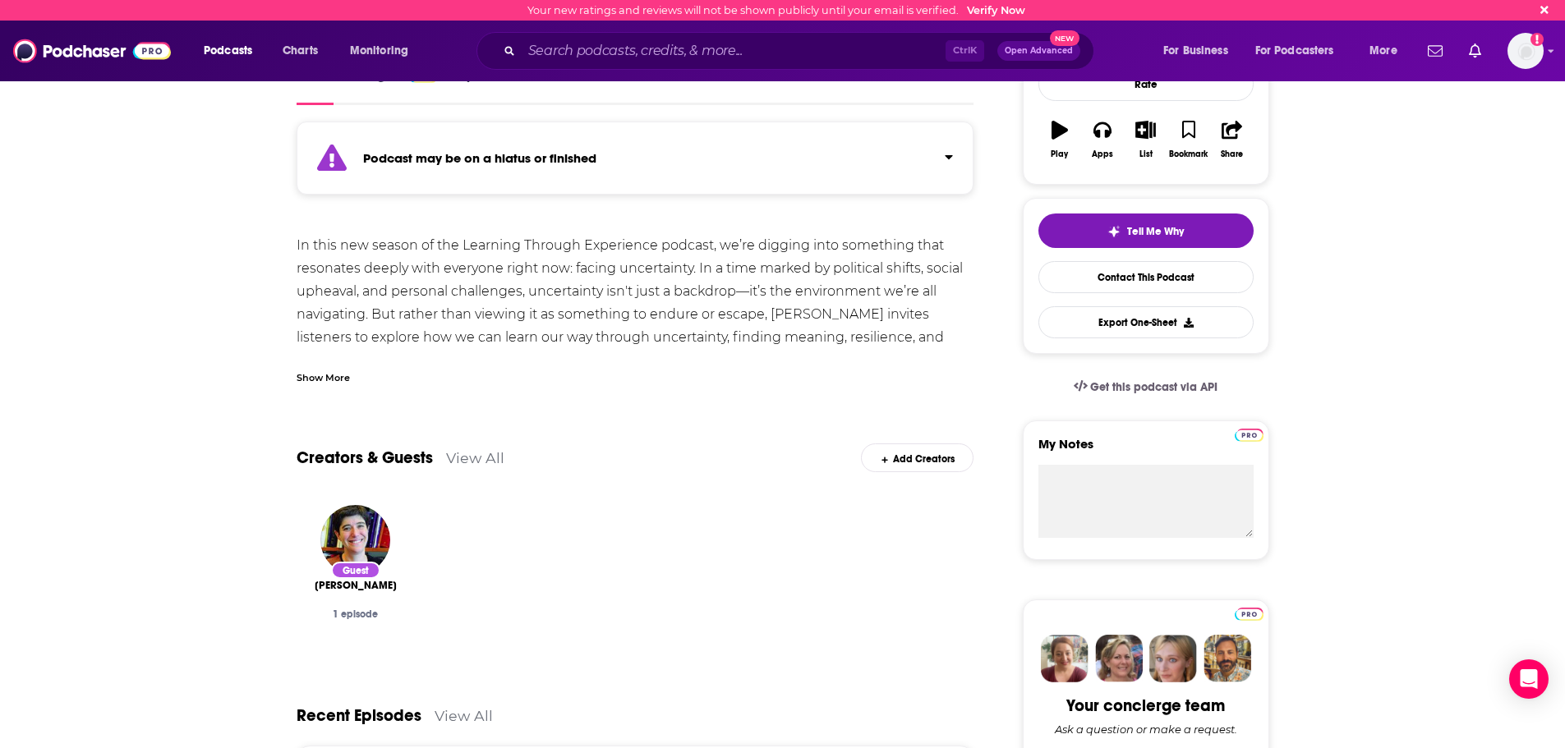
scroll to position [246, 0]
click at [347, 383] on div "Show More" at bounding box center [322, 376] width 53 height 16
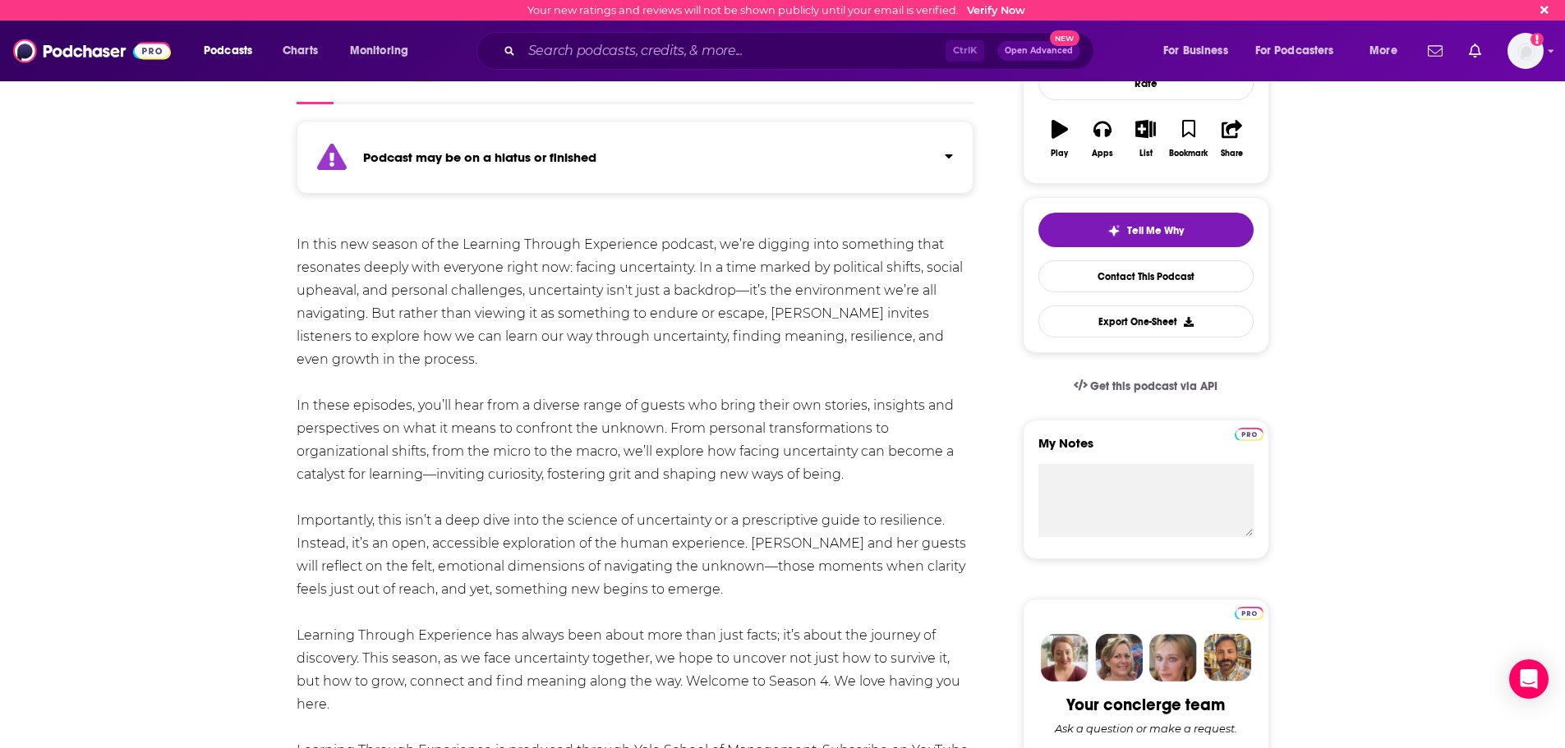
scroll to position [164, 0]
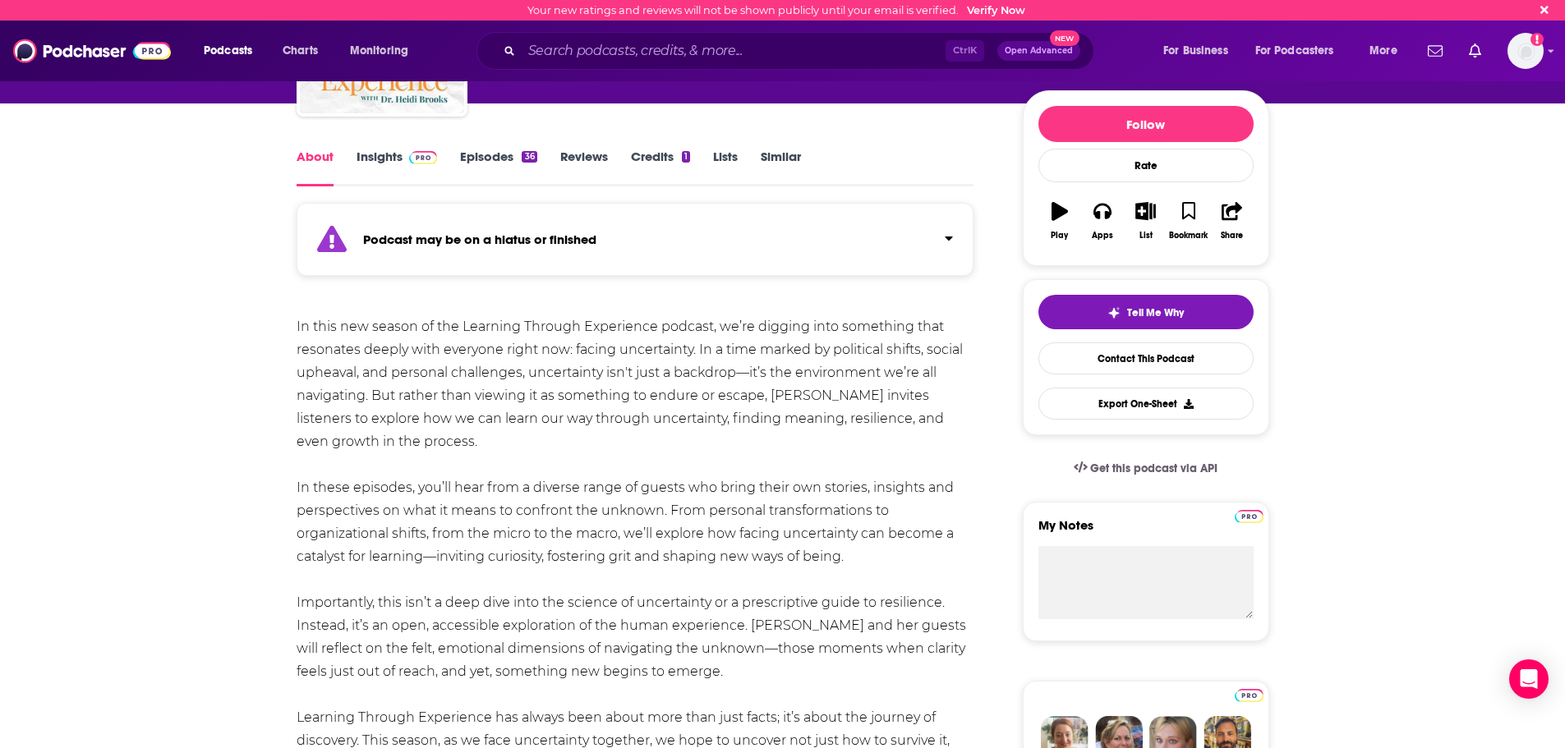
click at [405, 163] on span at bounding box center [419, 157] width 35 height 16
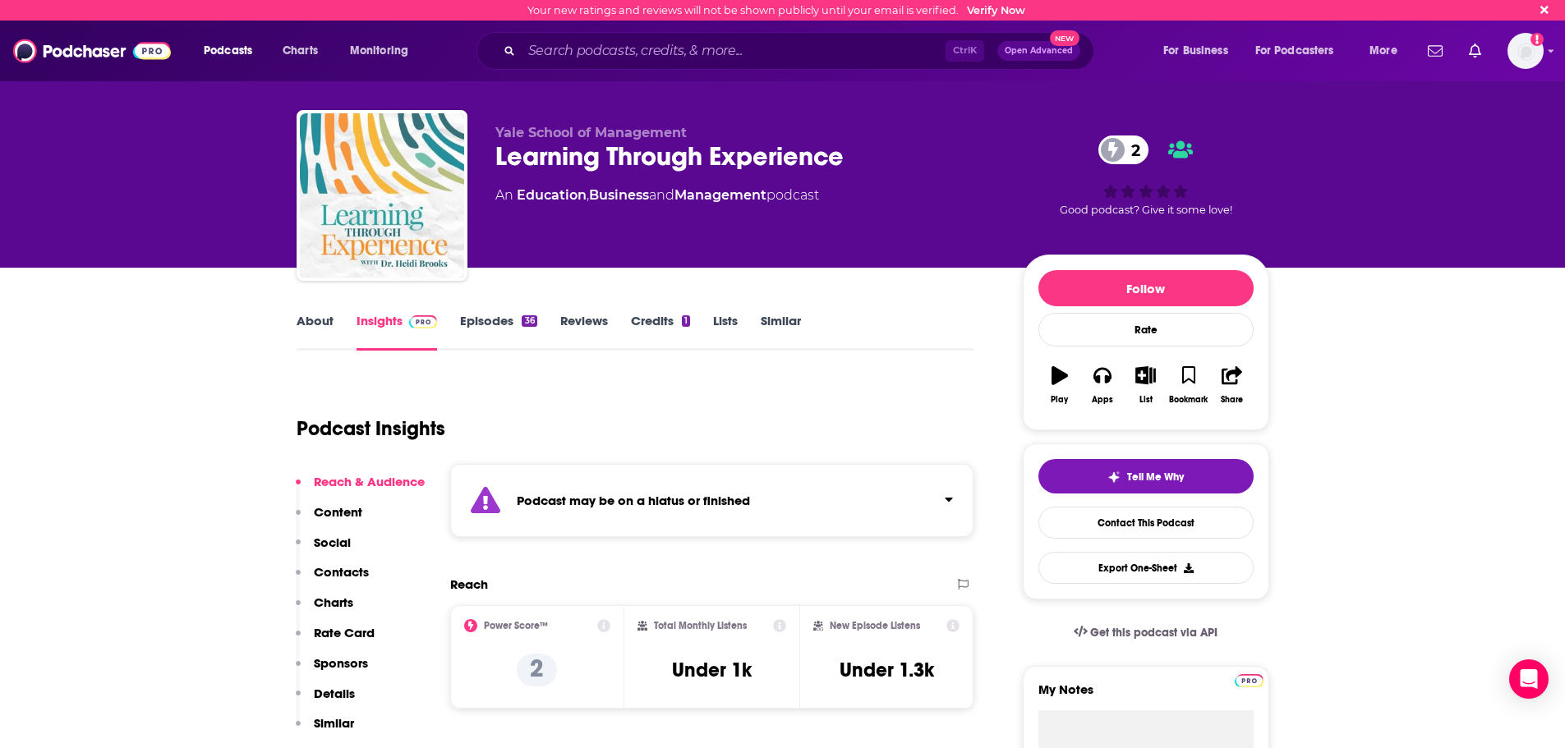
click at [342, 572] on p "Contacts" at bounding box center [341, 572] width 55 height 16
click at [313, 324] on link "About" at bounding box center [314, 332] width 37 height 38
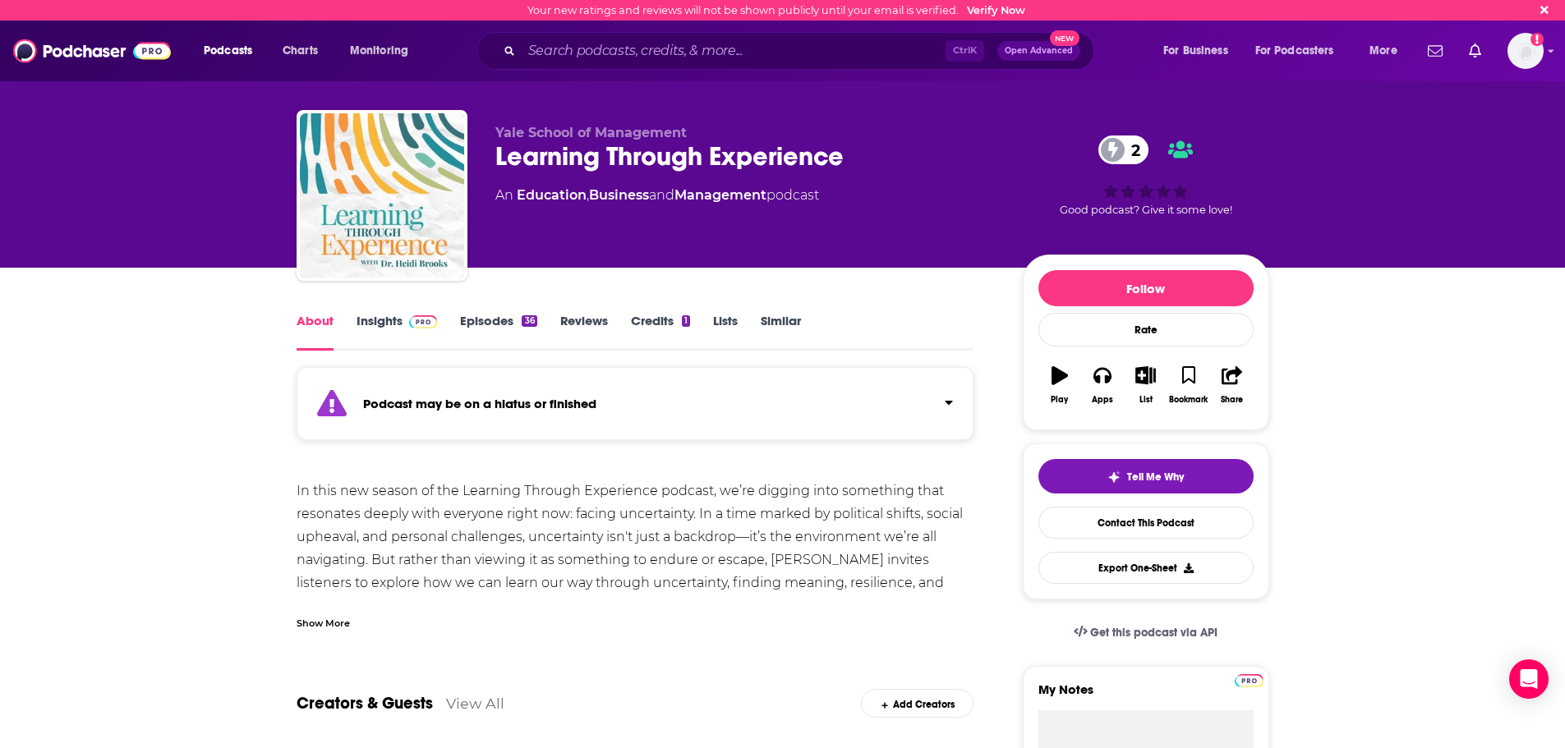
click at [324, 614] on div "Show More" at bounding box center [635, 617] width 678 height 28
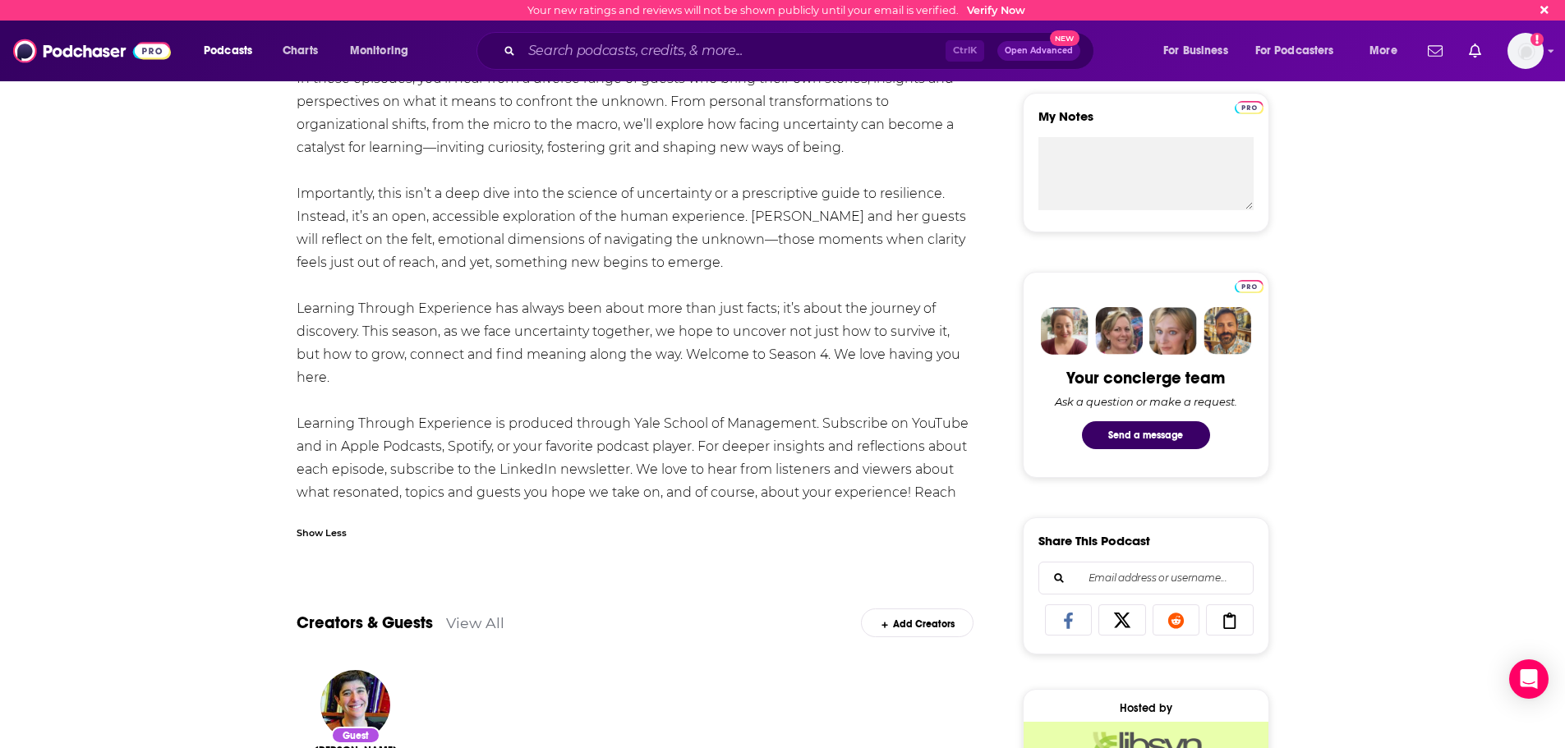
scroll to position [575, 0]
drag, startPoint x: 375, startPoint y: 488, endPoint x: 516, endPoint y: 497, distance: 141.6
click at [516, 497] on div "In this new season of the Learning Through Experience podcast, we’re digging in…" at bounding box center [635, 215] width 678 height 621
copy div "[EMAIL_ADDRESS][DOMAIN_NAME]"
click at [666, 51] on input "Search podcasts, credits, & more..." at bounding box center [734, 51] width 424 height 26
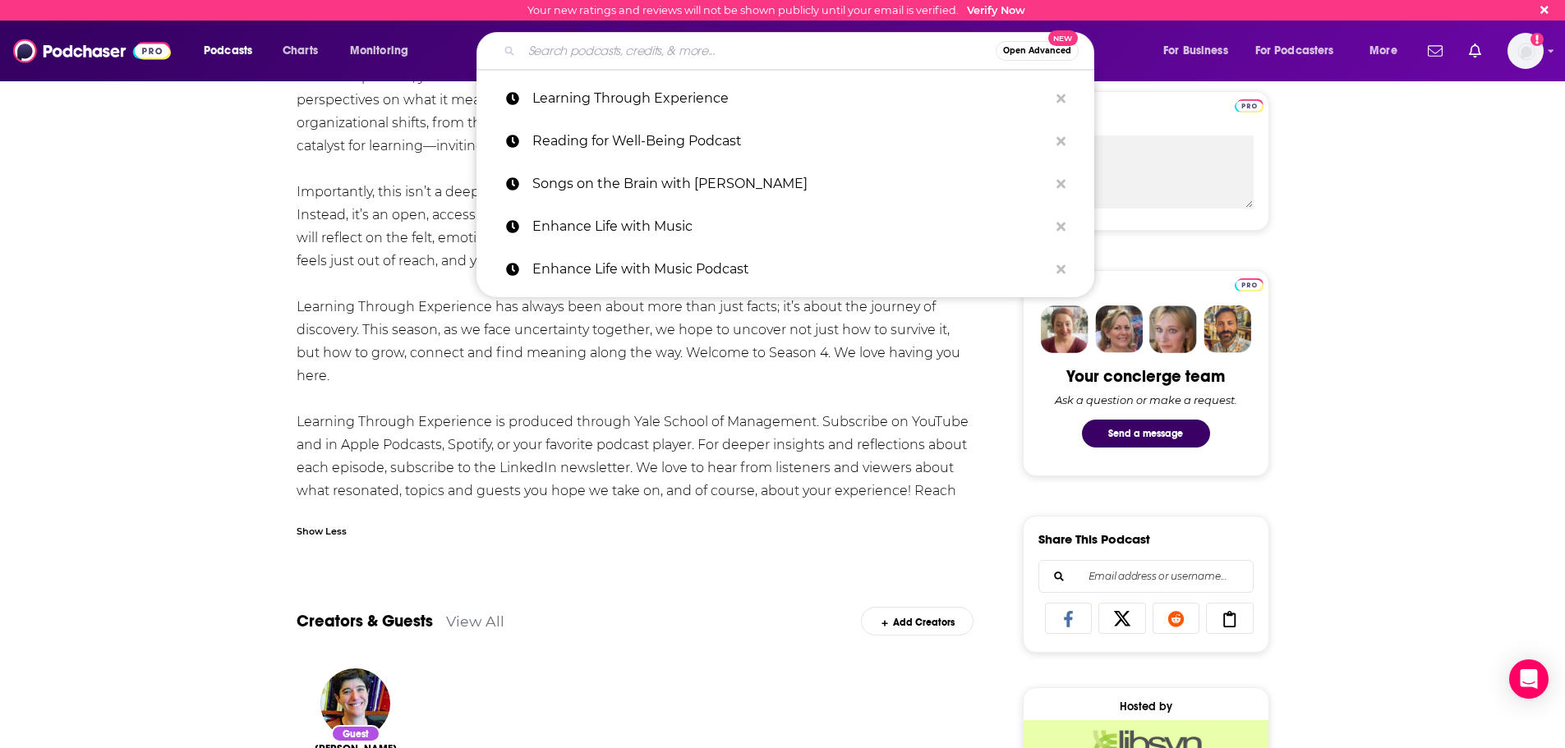
paste input "Art Heals All Wounds"
type input "Art Heals All Wounds"
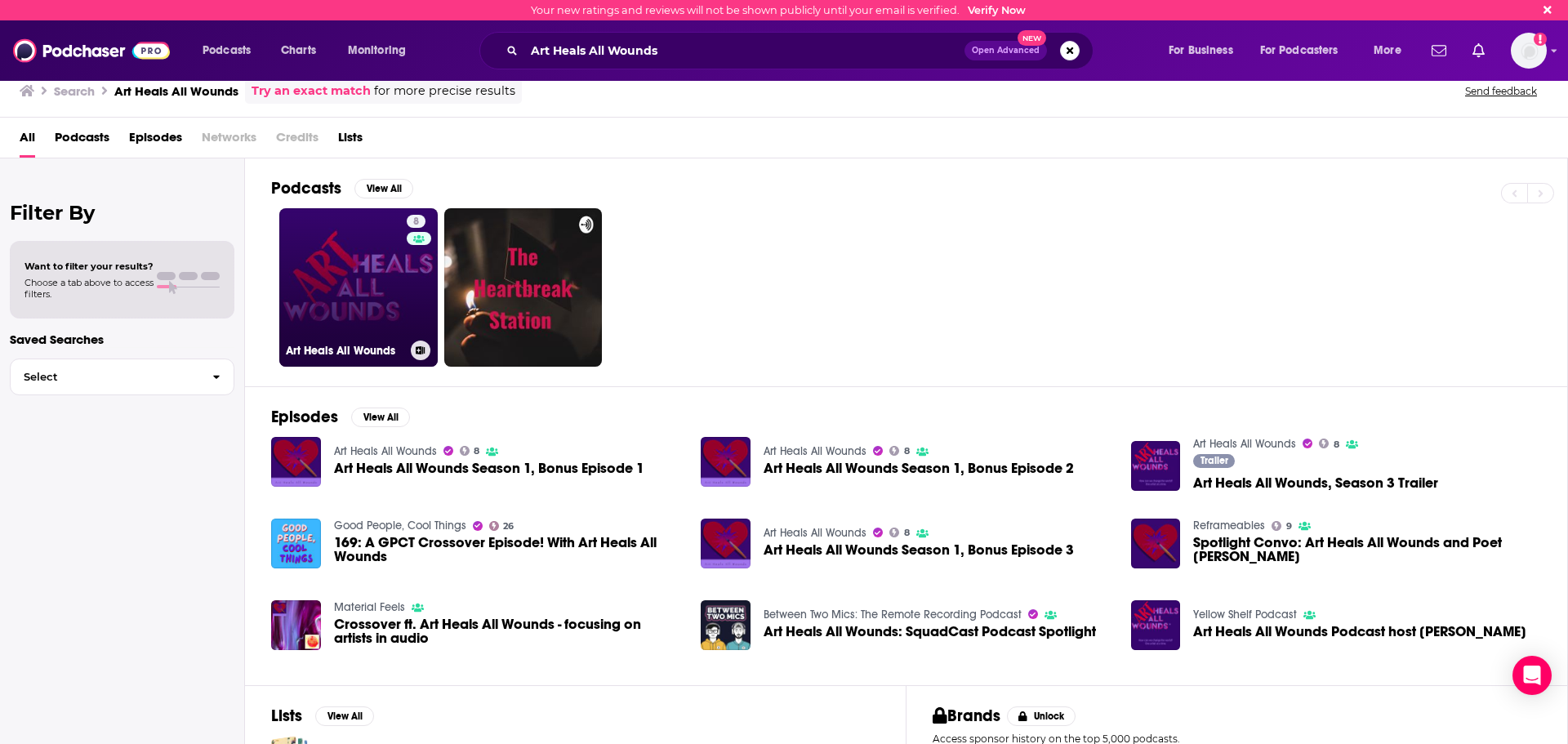
click at [322, 250] on link "8 Art Heals All Wounds" at bounding box center [358, 286] width 158 height 158
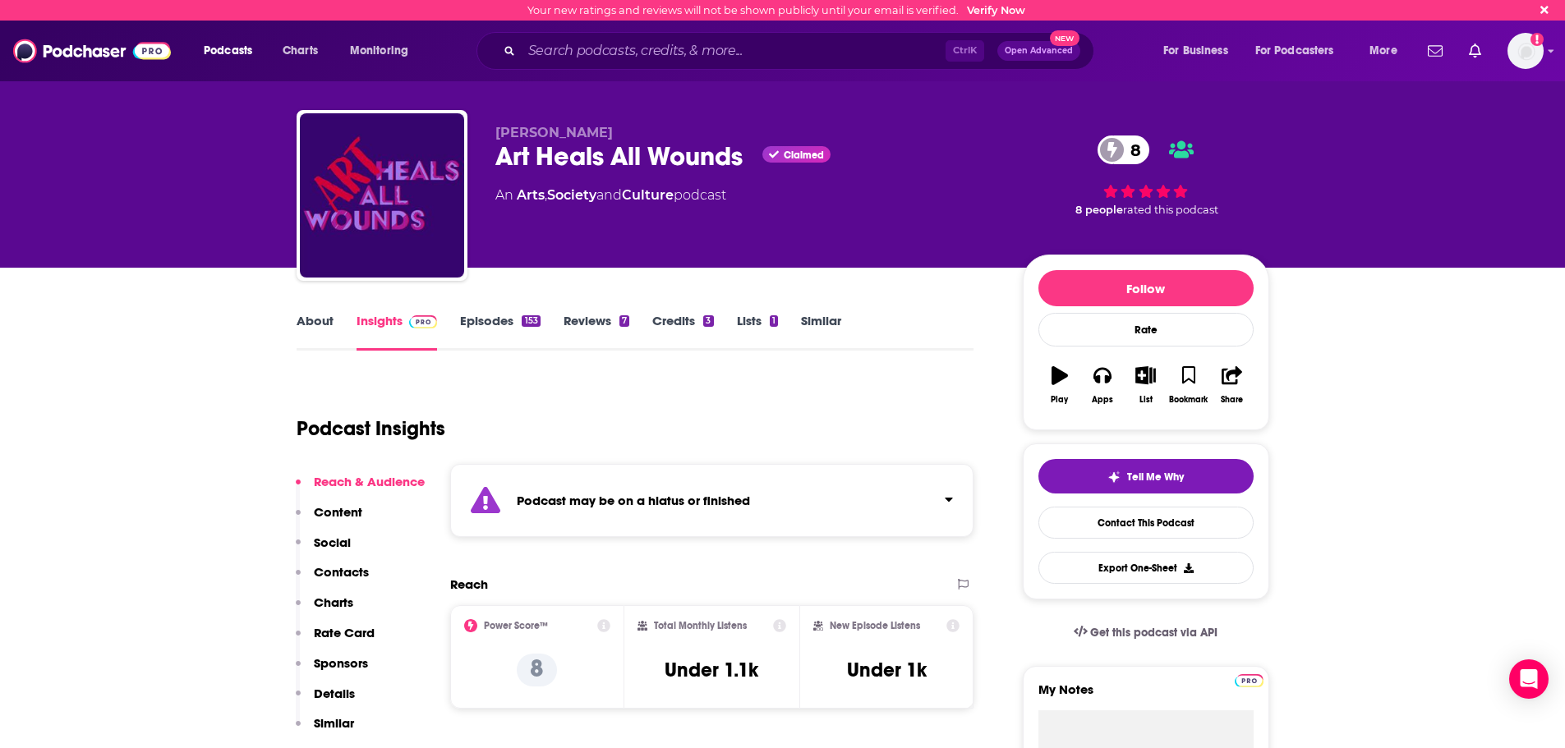
click at [486, 318] on link "Episodes 153" at bounding box center [500, 332] width 80 height 38
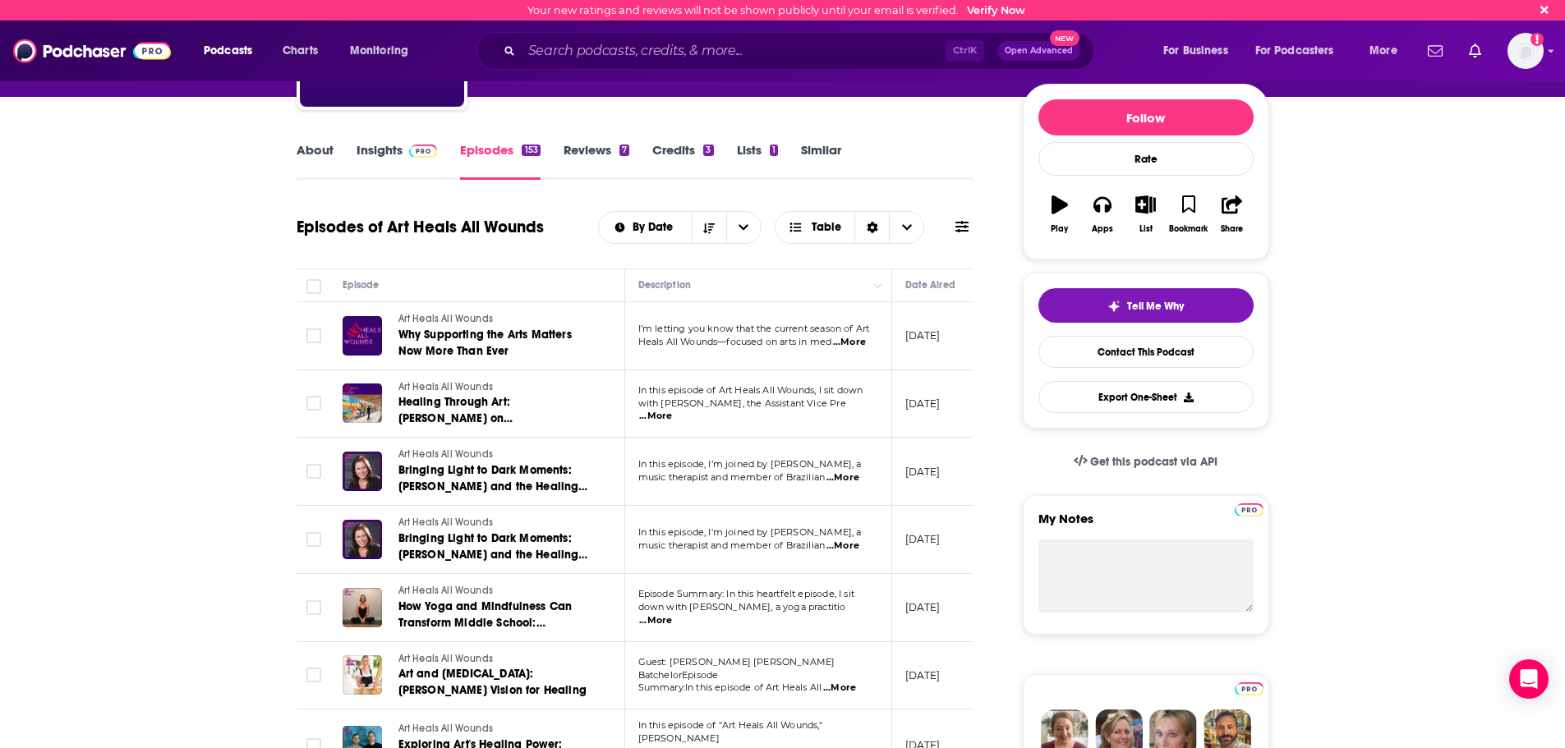
scroll to position [82, 0]
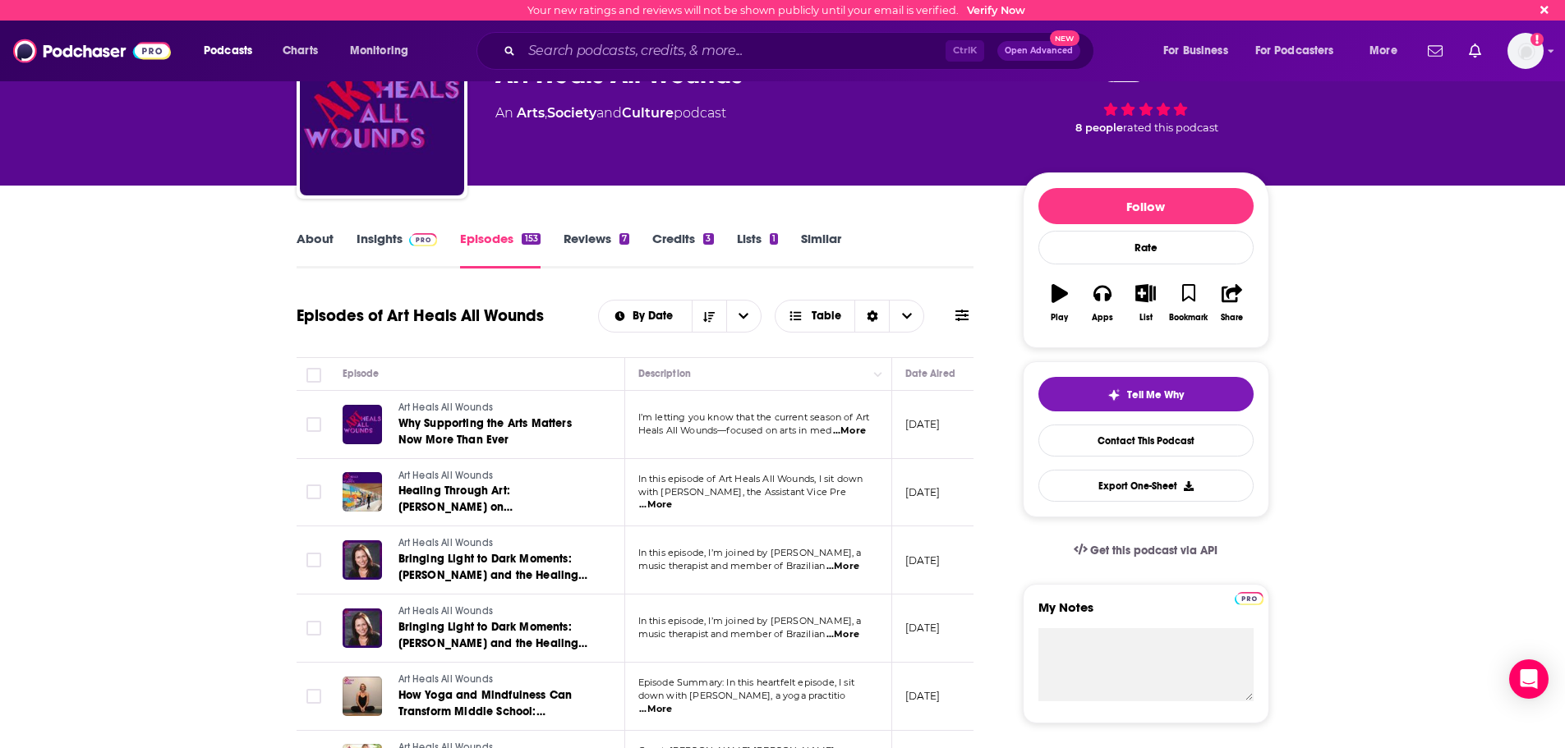
click at [387, 251] on link "Insights" at bounding box center [396, 250] width 81 height 38
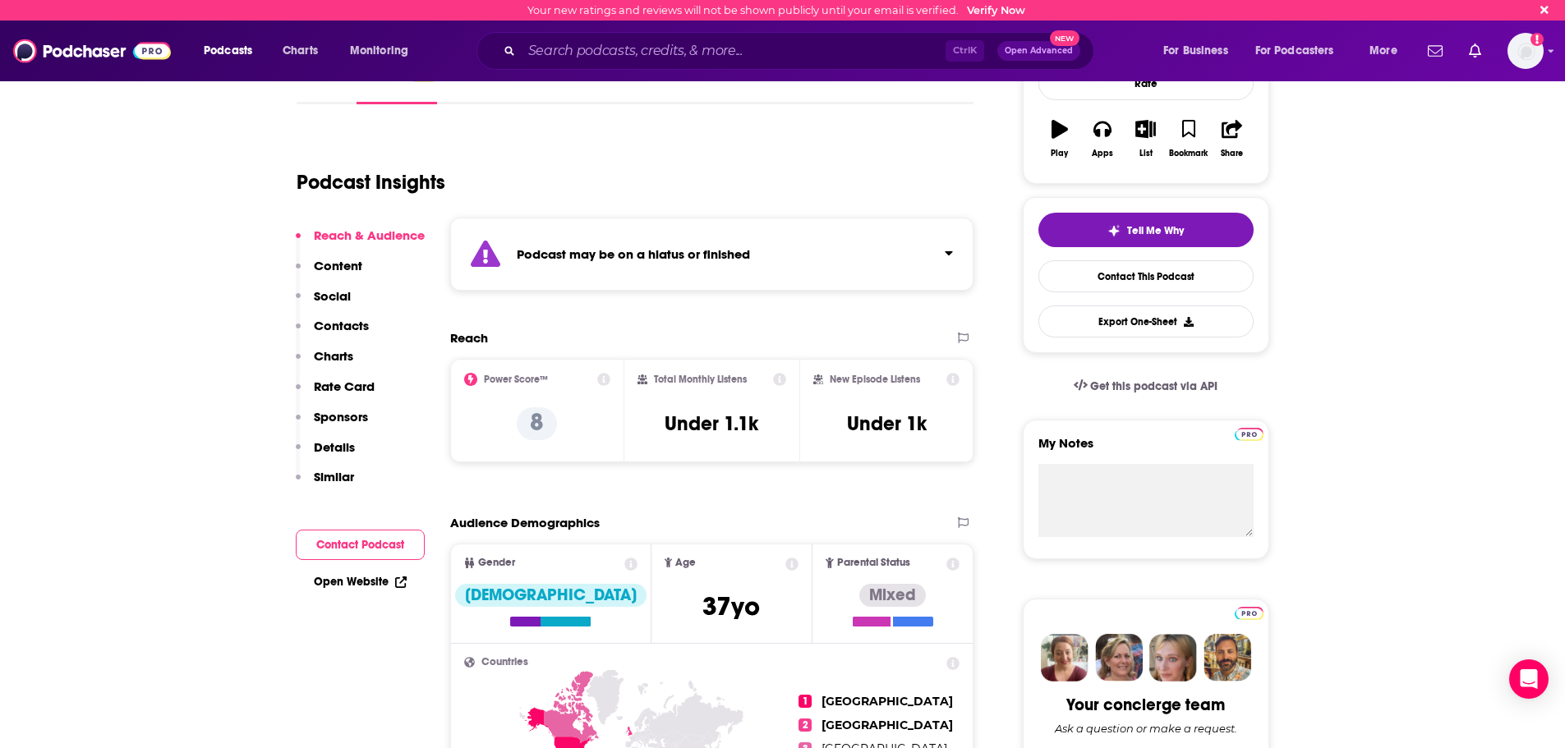
click at [349, 340] on button "Contacts" at bounding box center [332, 333] width 73 height 30
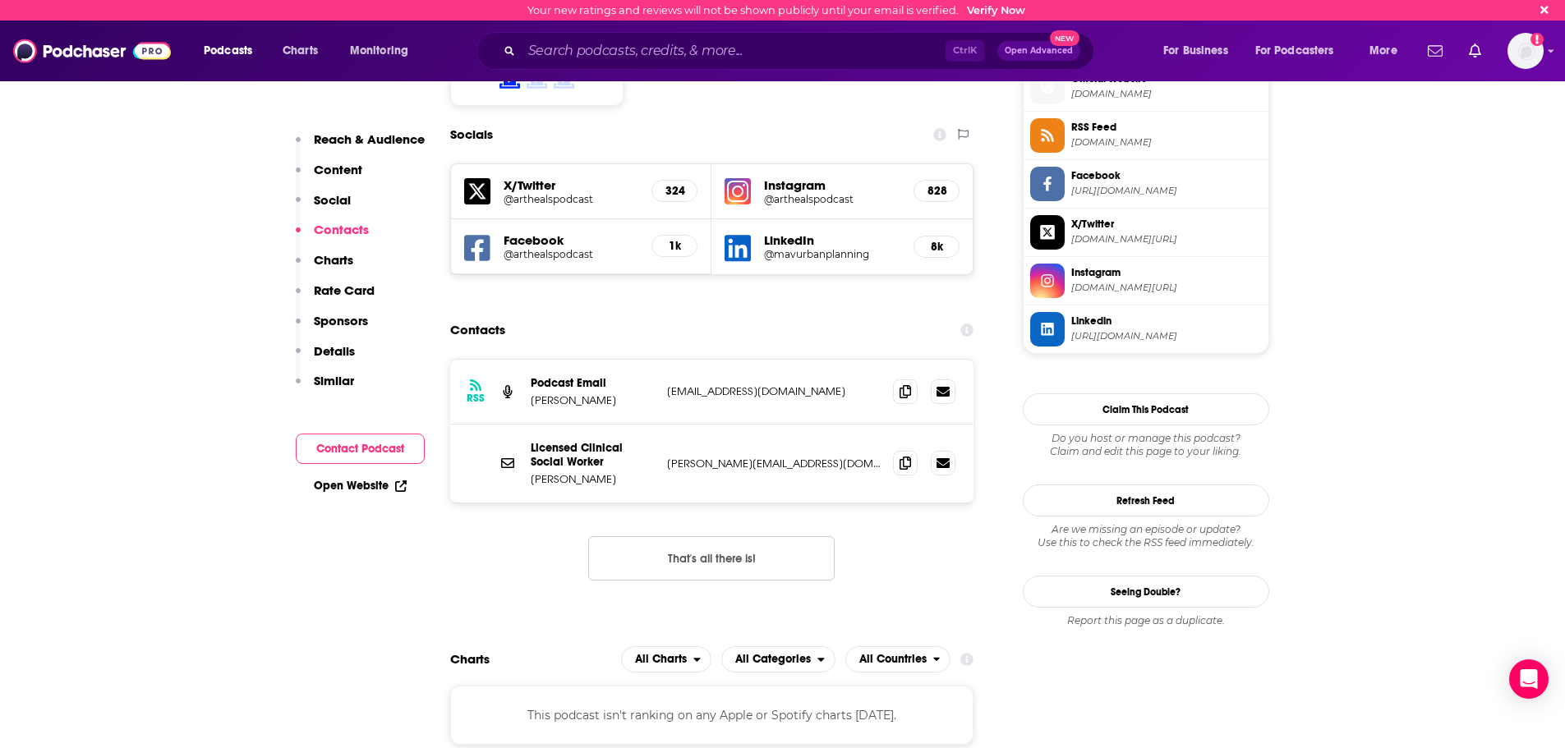
scroll to position [1492, 0]
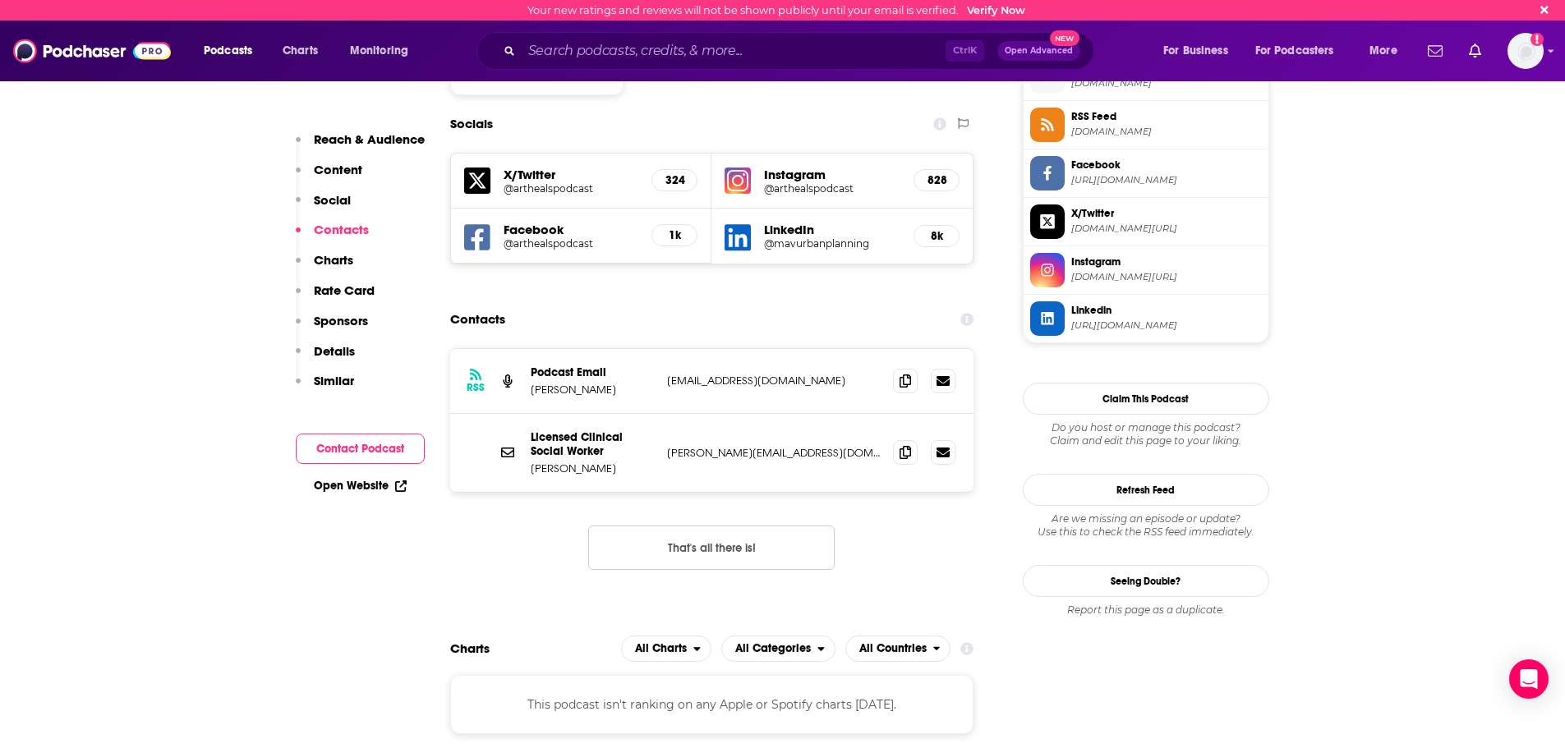
click at [683, 526] on button "That's all there is!" at bounding box center [711, 548] width 246 height 44
click at [901, 374] on icon at bounding box center [904, 380] width 11 height 13
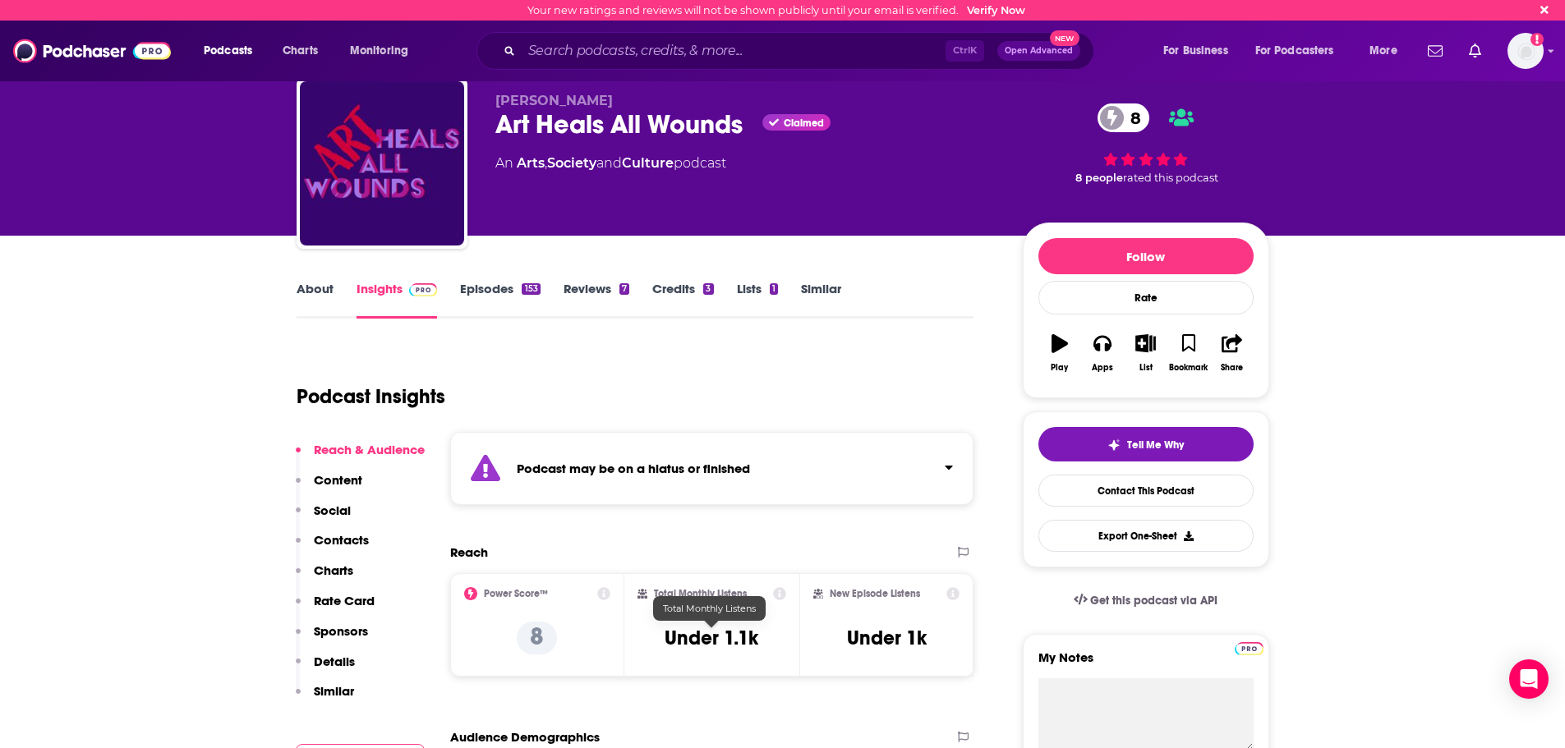
scroll to position [0, 0]
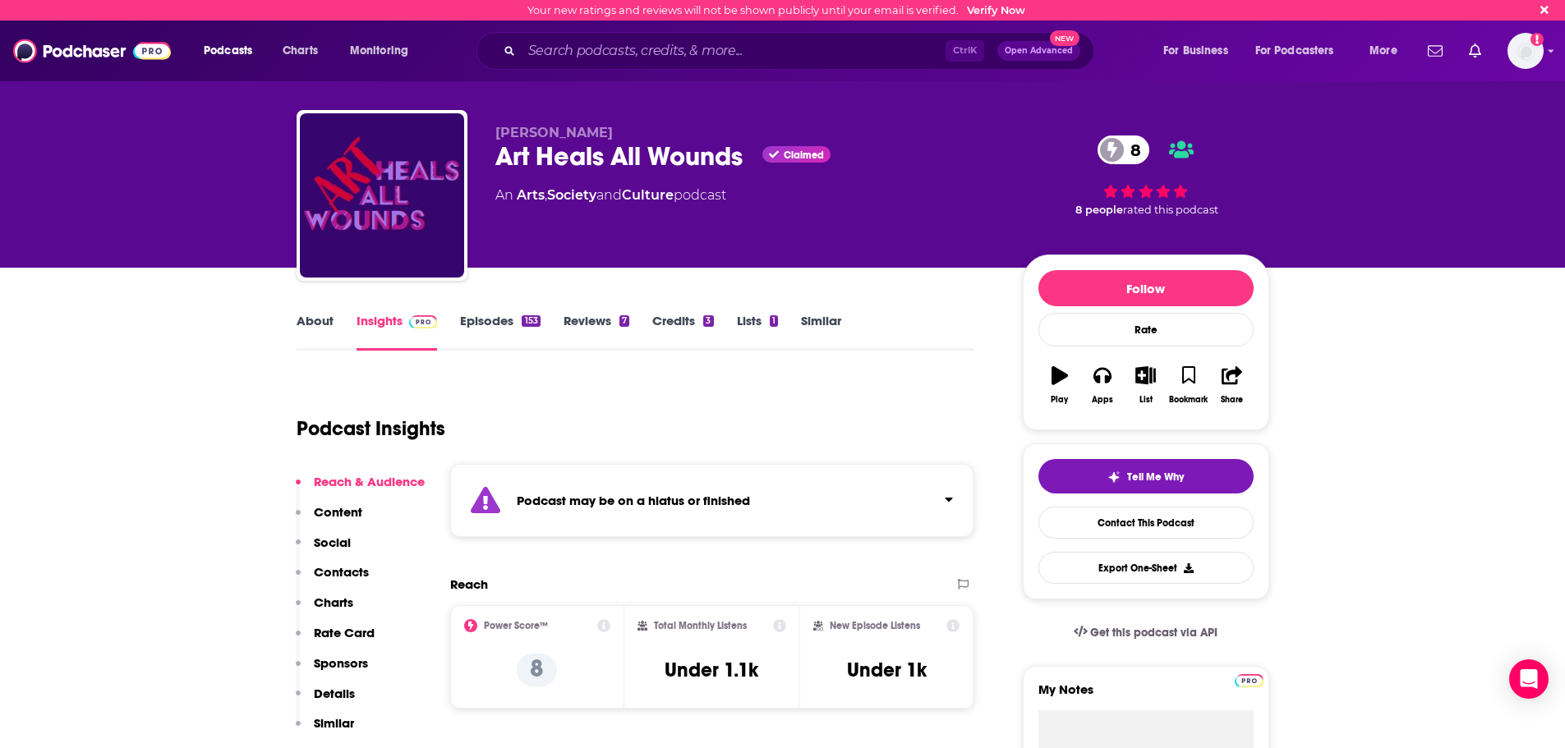
click at [314, 322] on link "About" at bounding box center [314, 332] width 37 height 38
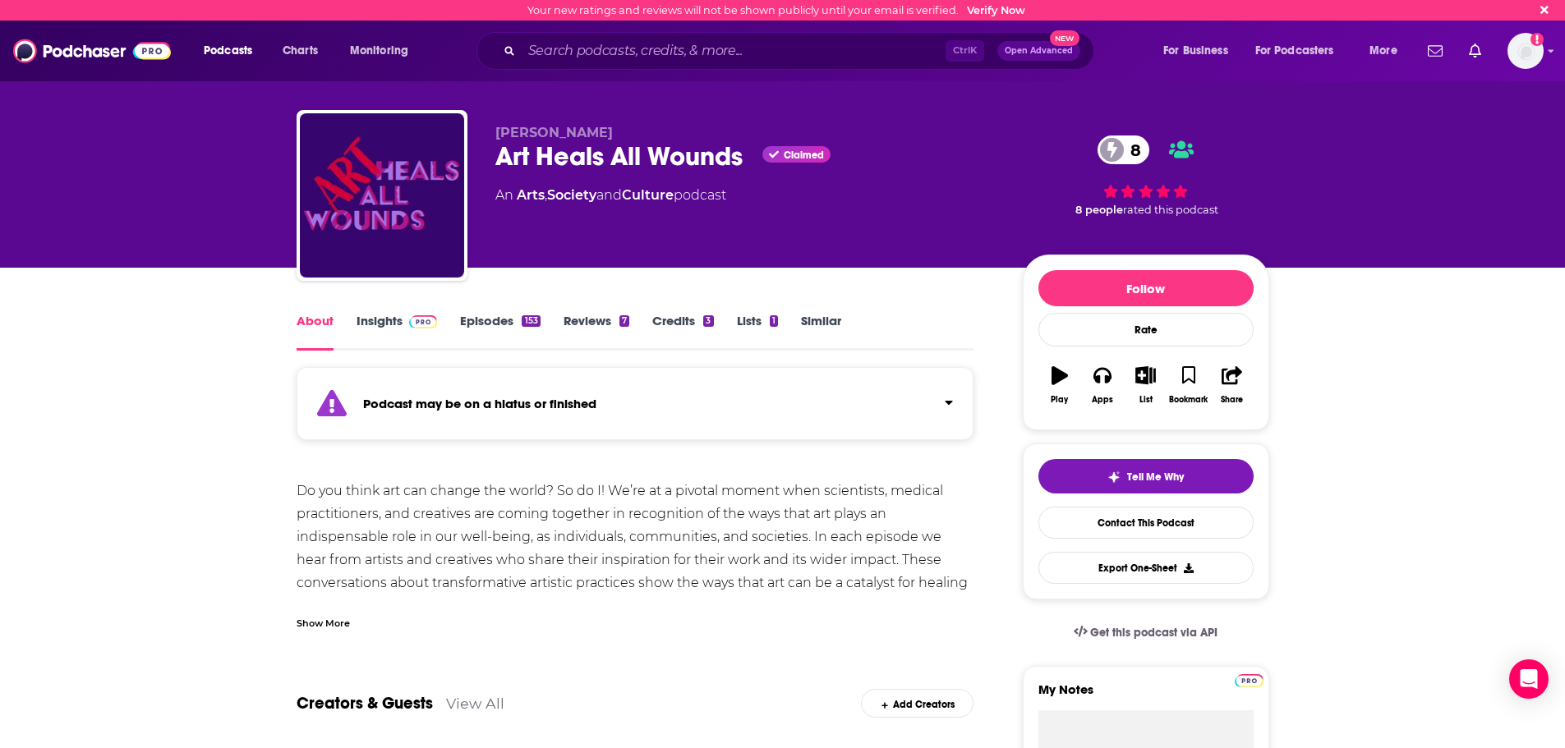
click at [334, 621] on div "Show More" at bounding box center [322, 622] width 53 height 16
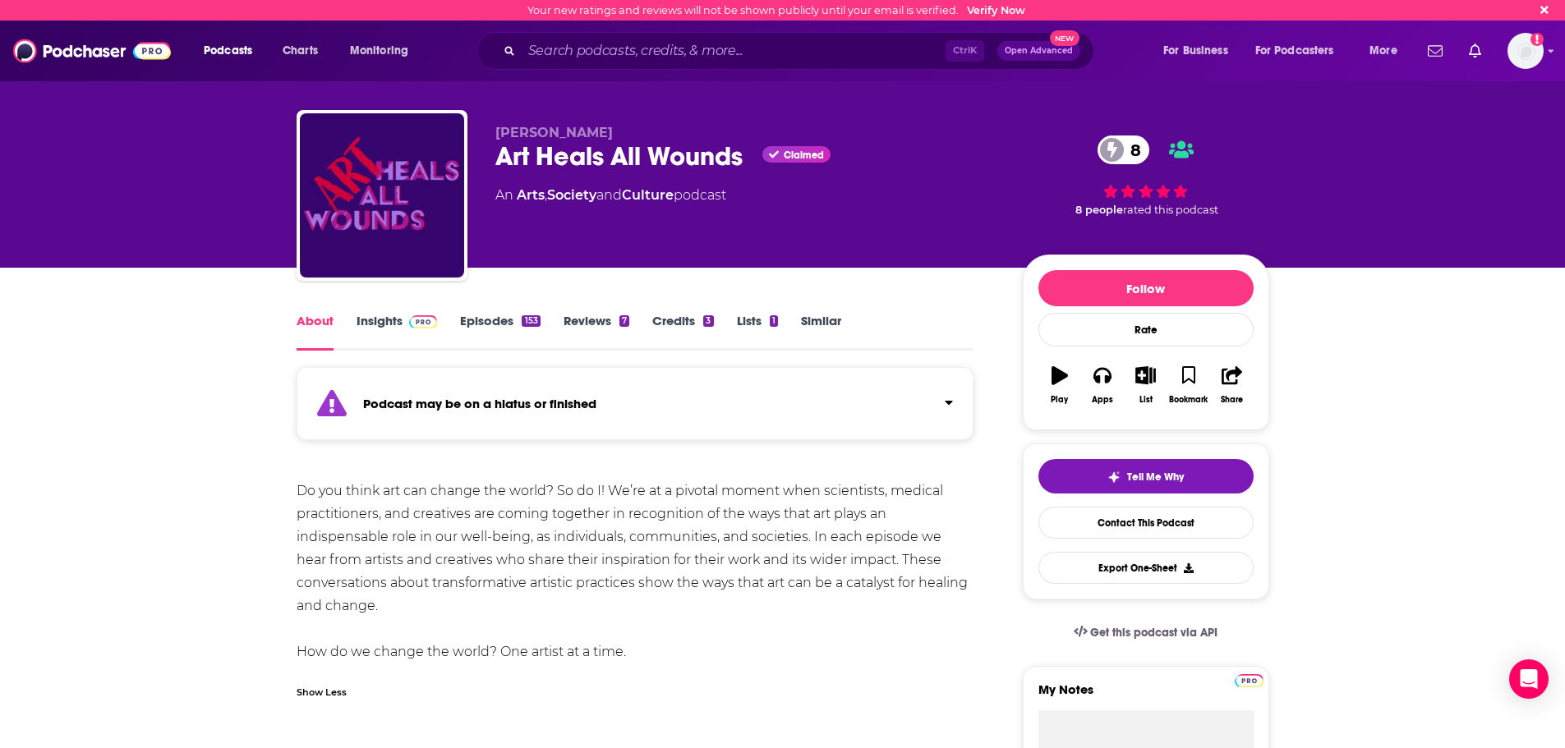
click at [377, 333] on link "Insights" at bounding box center [396, 332] width 81 height 38
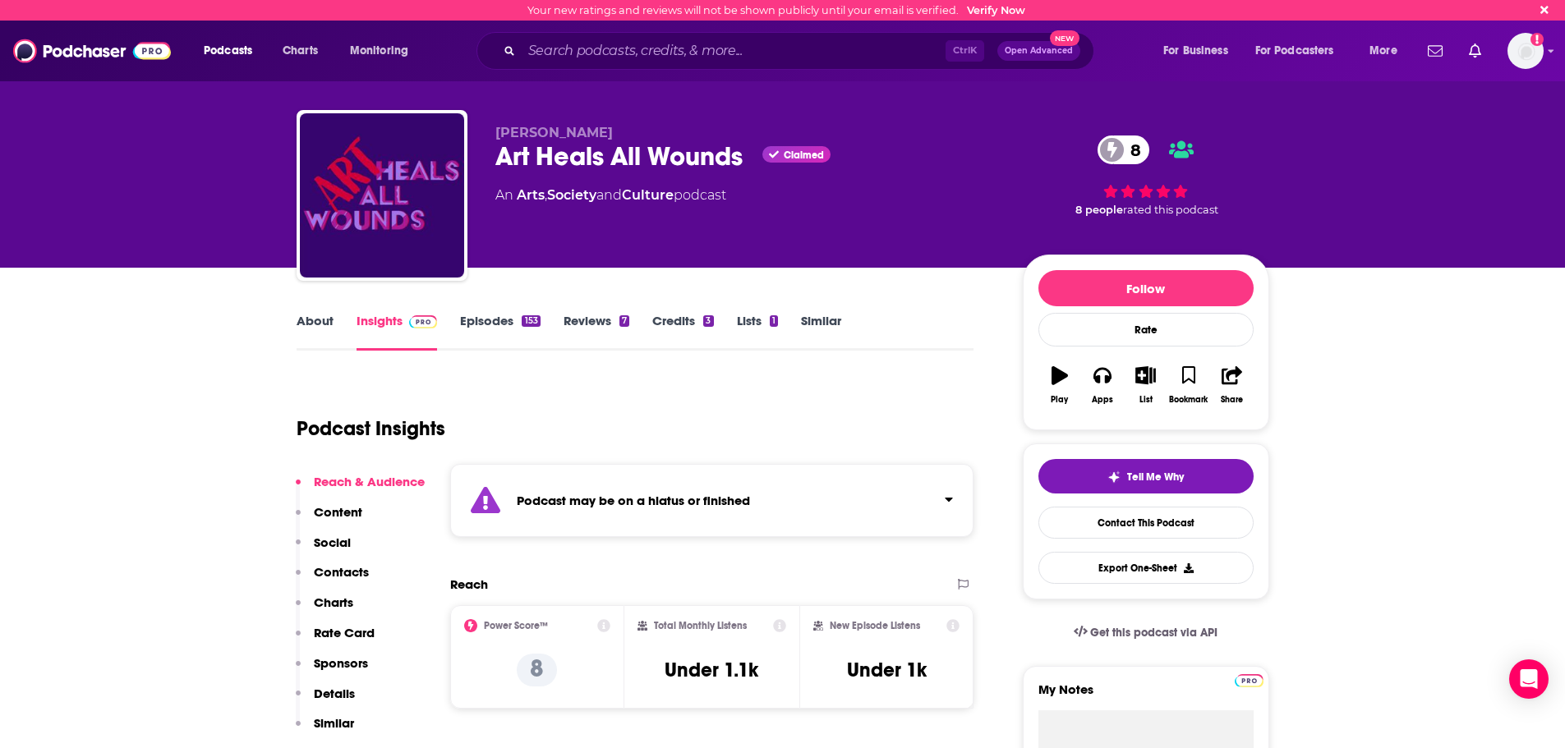
click at [350, 575] on p "Contacts" at bounding box center [341, 572] width 55 height 16
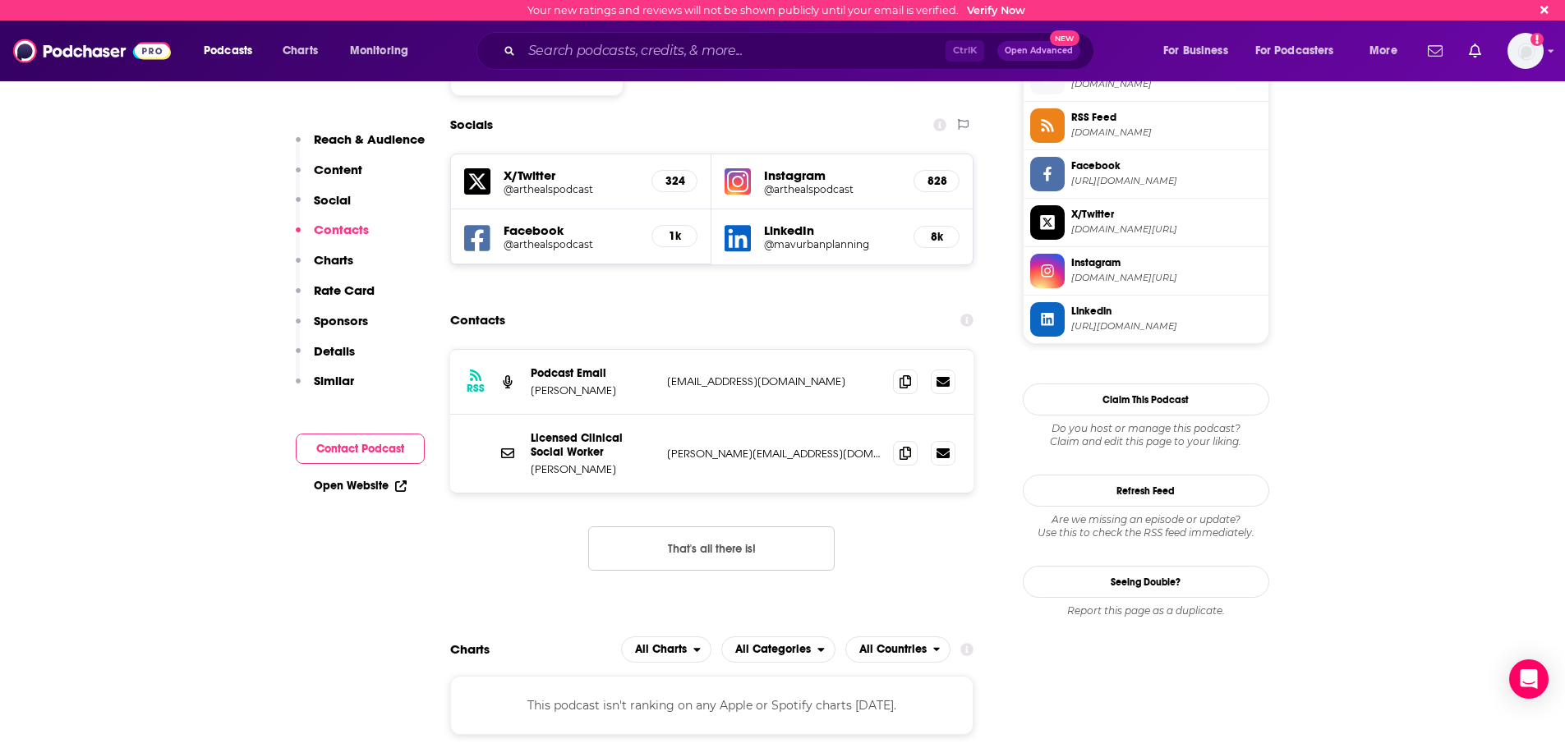
scroll to position [1492, 0]
